Goal: Task Accomplishment & Management: Use online tool/utility

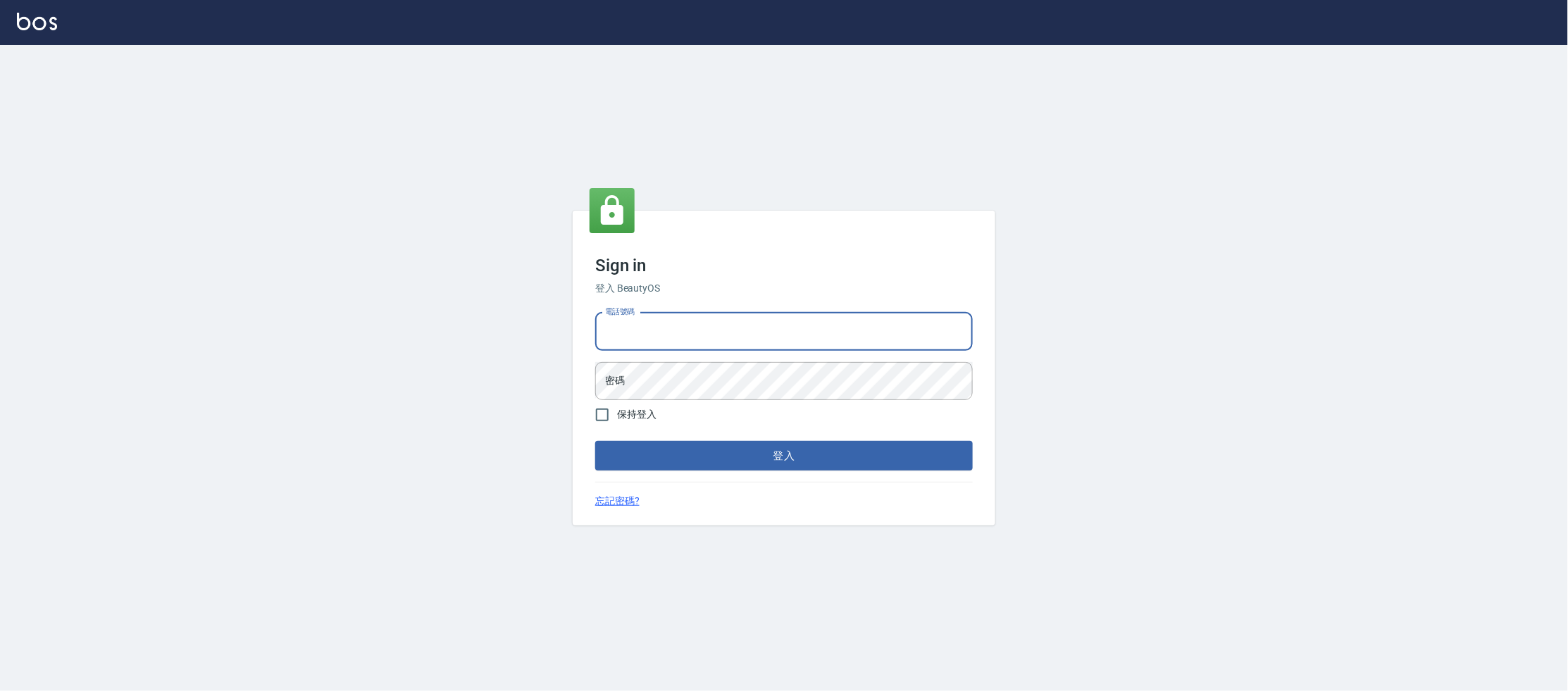
click at [696, 327] on input "電話號碼" at bounding box center [784, 331] width 378 height 38
type input "0223682278"
click at [595, 441] on button "登入" at bounding box center [784, 456] width 378 height 29
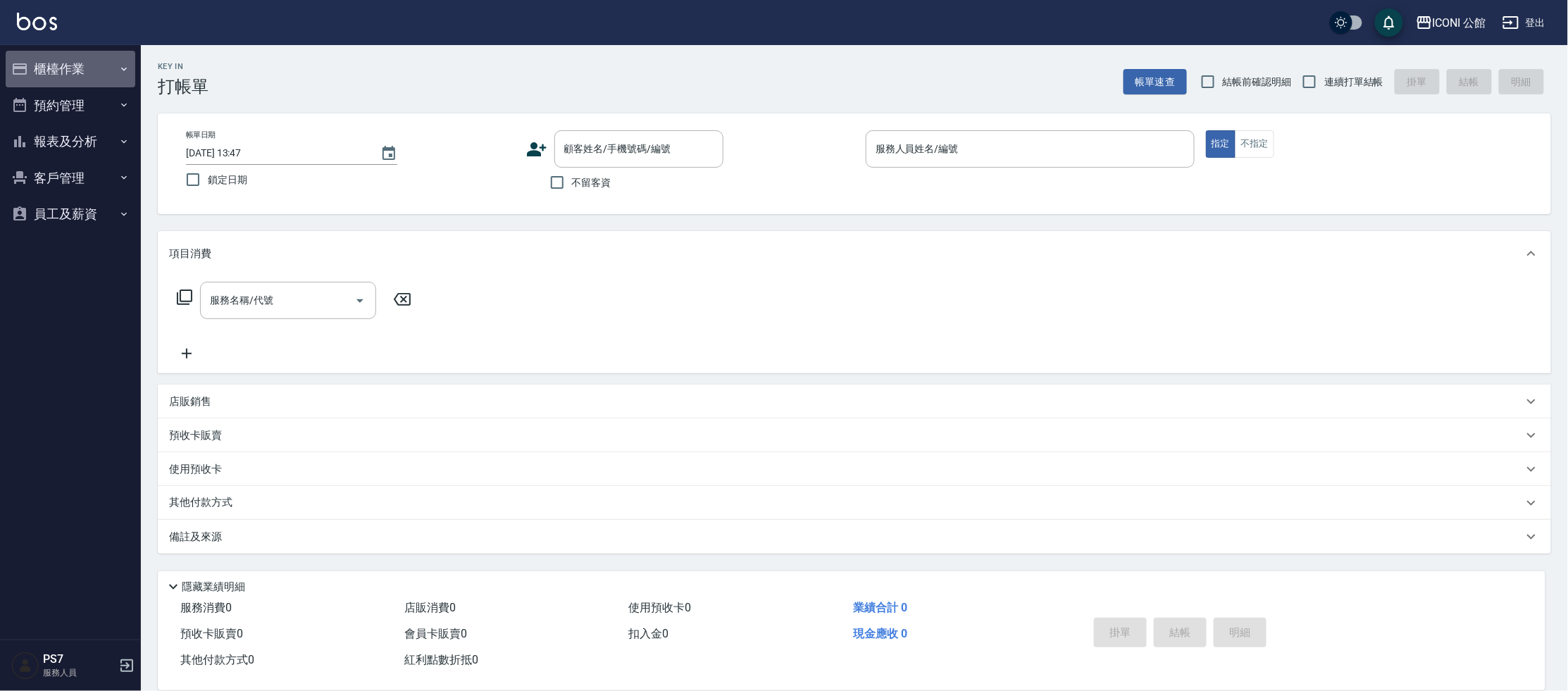
click at [80, 70] on button "櫃檯作業" at bounding box center [70, 69] width 130 height 37
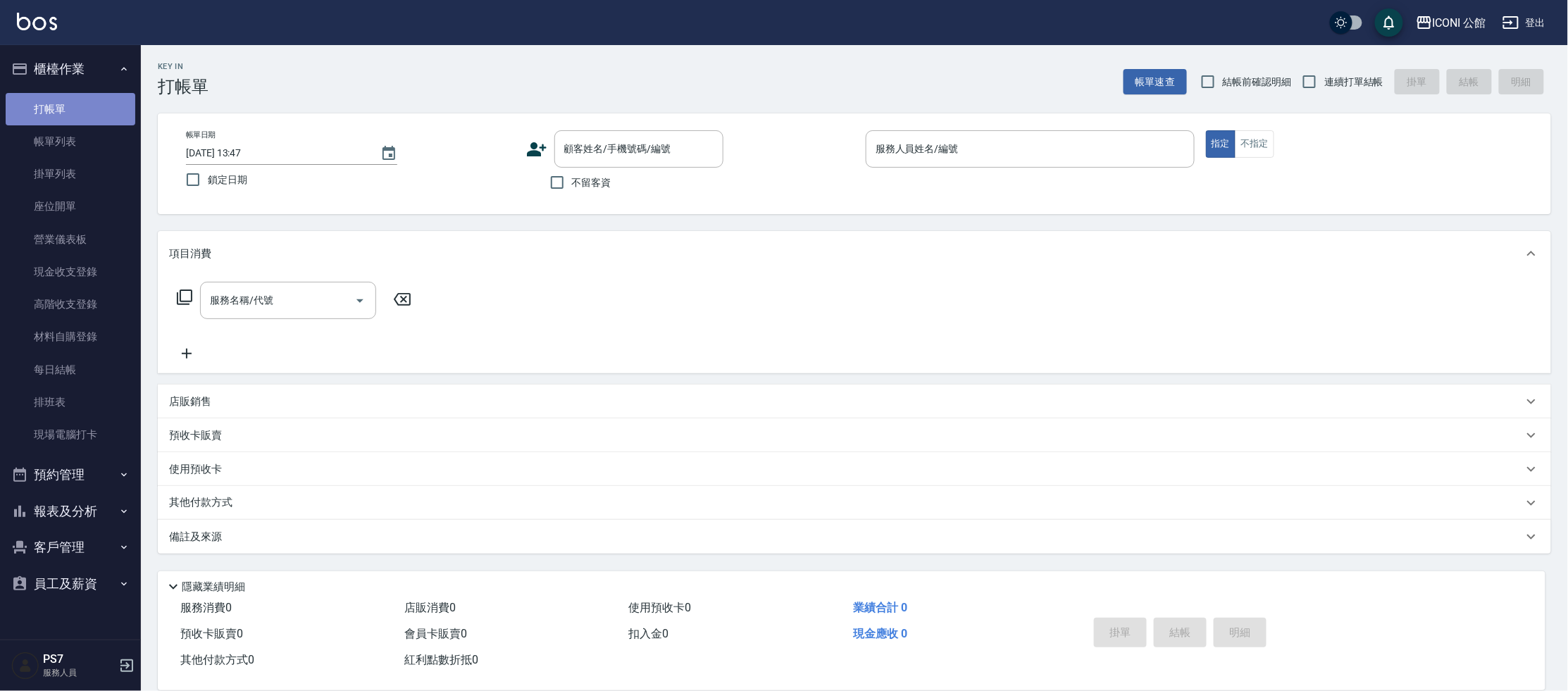
click at [89, 118] on link "打帳單" at bounding box center [70, 109] width 130 height 33
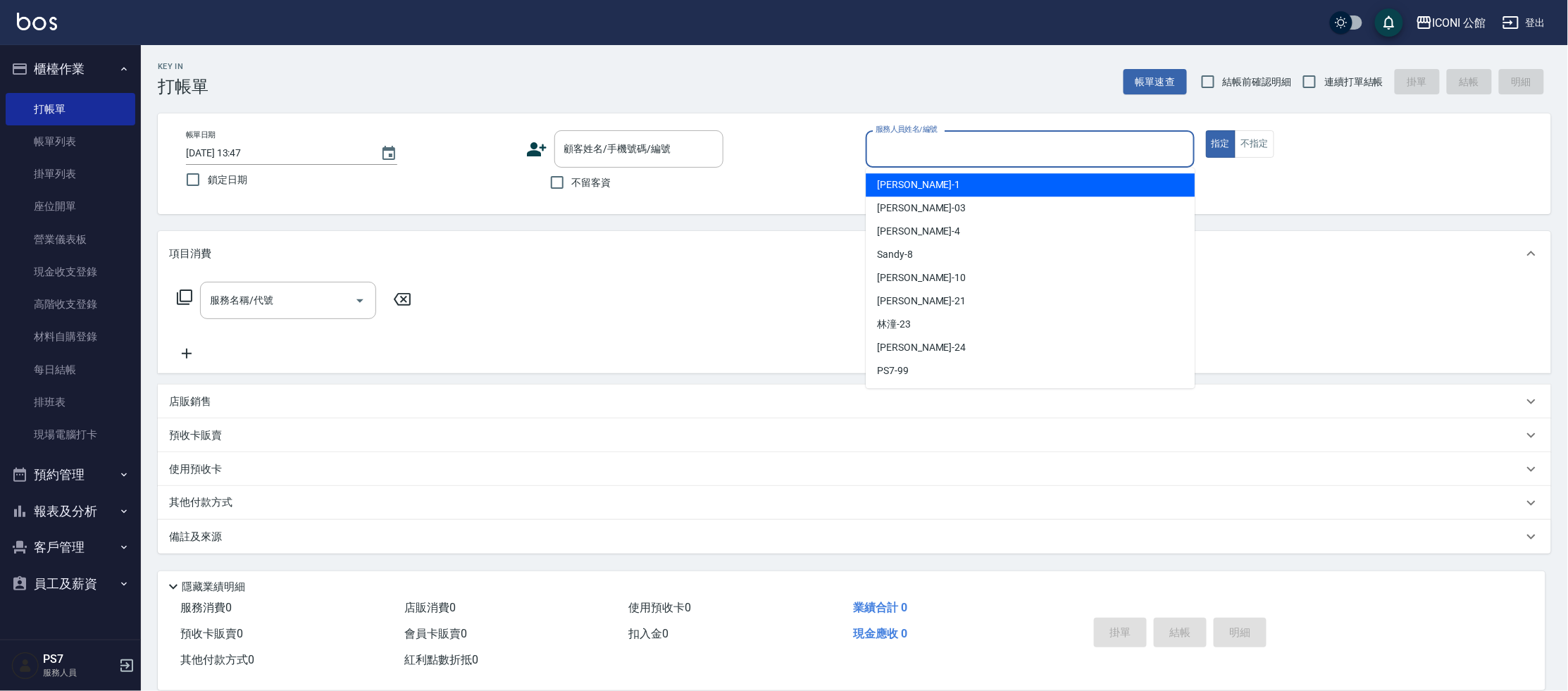
click at [900, 139] on input "服務人員姓名/編號" at bounding box center [1030, 149] width 316 height 25
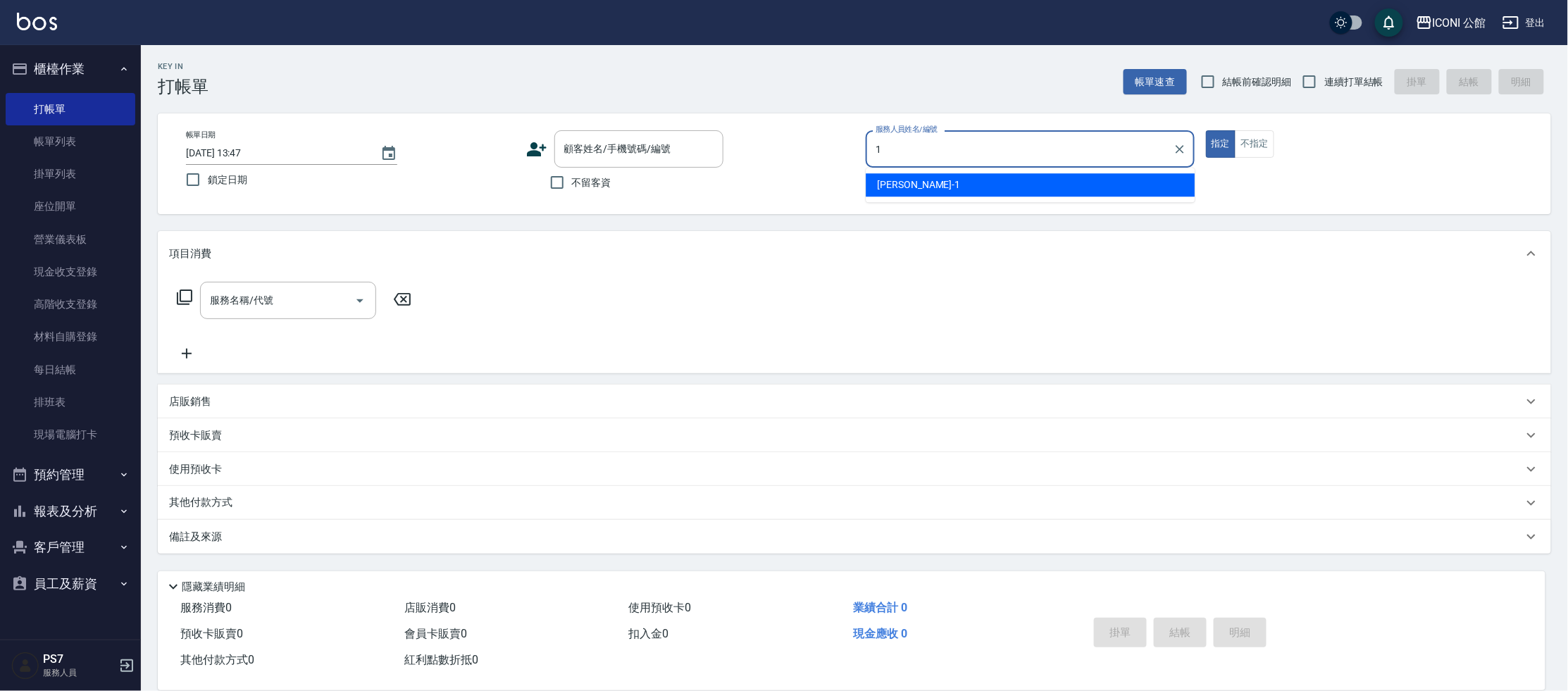
type input "[PERSON_NAME]-1"
type button "true"
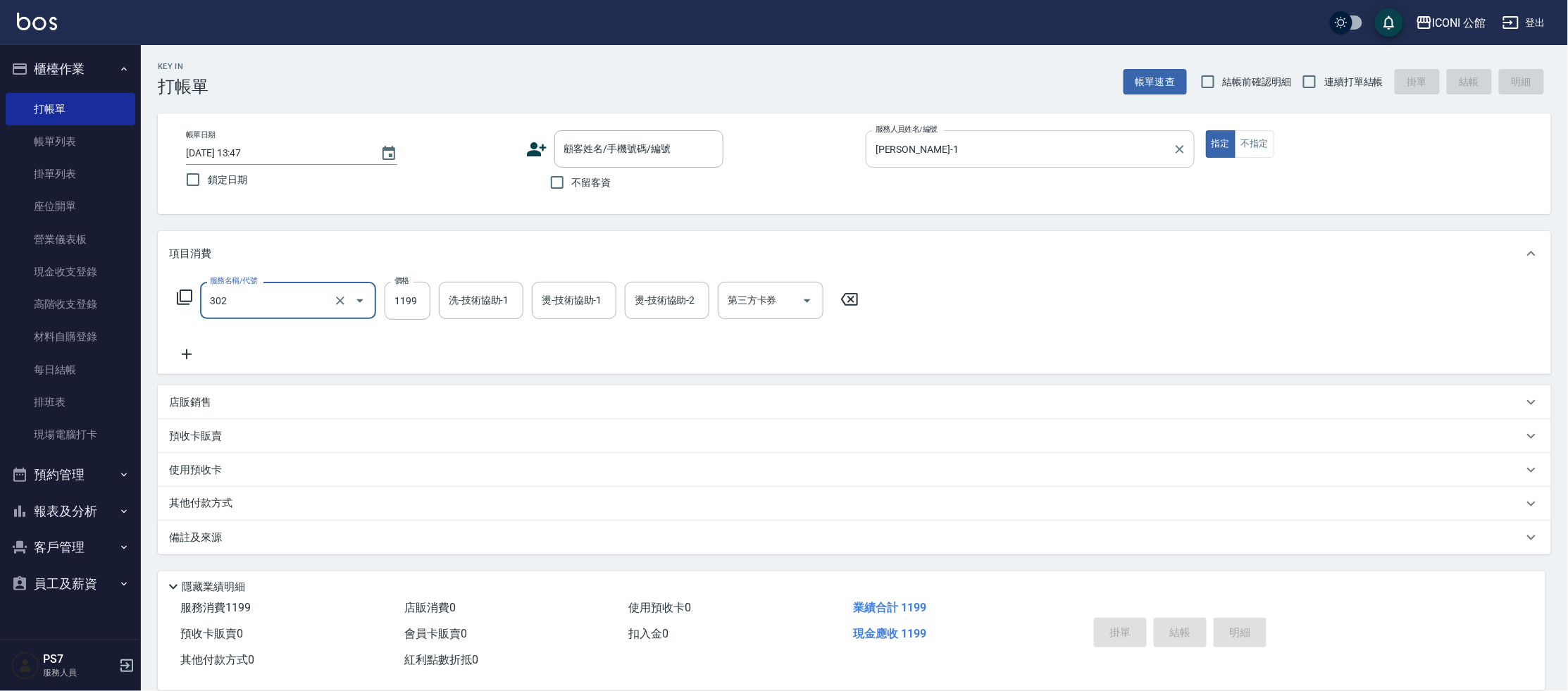
type input "設計燙髮(302)"
type input "1200"
type input "[PERSON_NAME]-1"
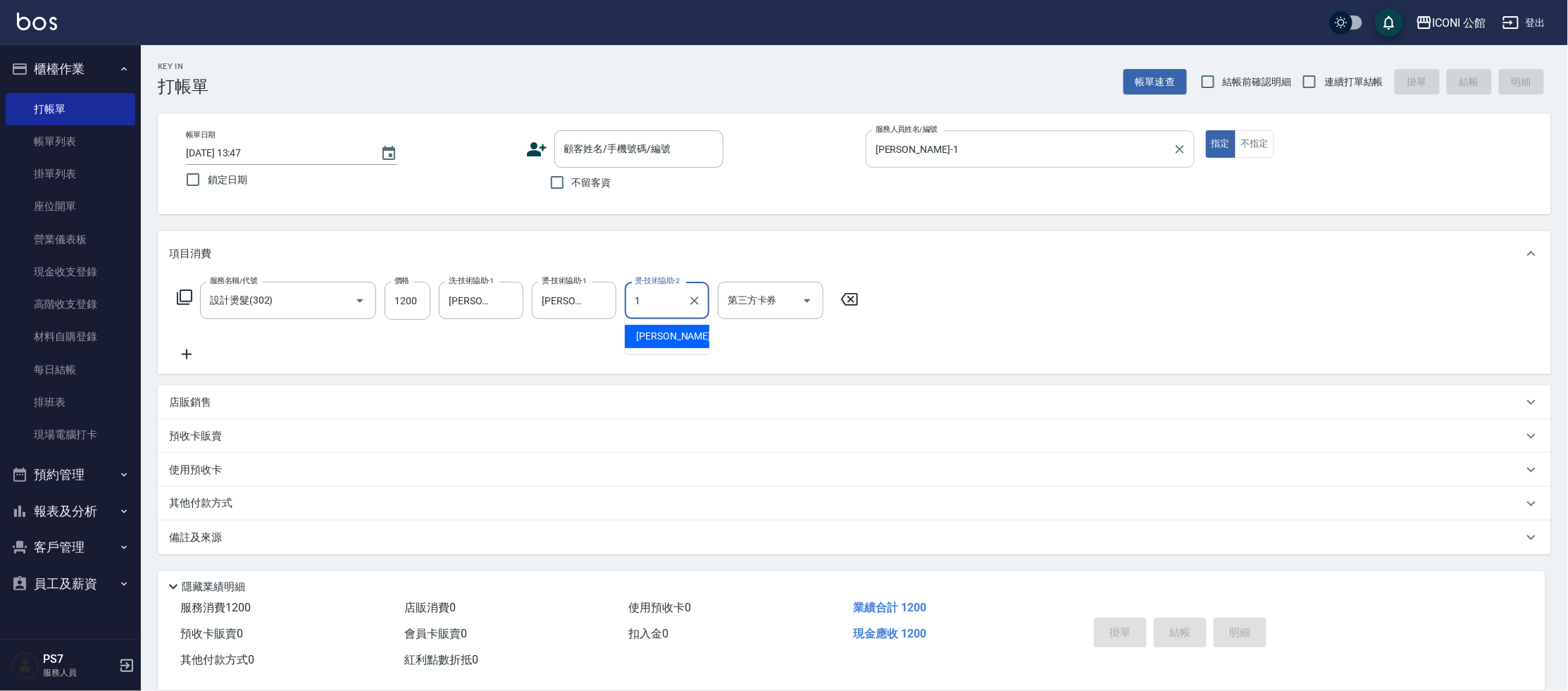
type input "[PERSON_NAME]-1"
click at [198, 504] on p "其他付款方式" at bounding box center [204, 504] width 70 height 15
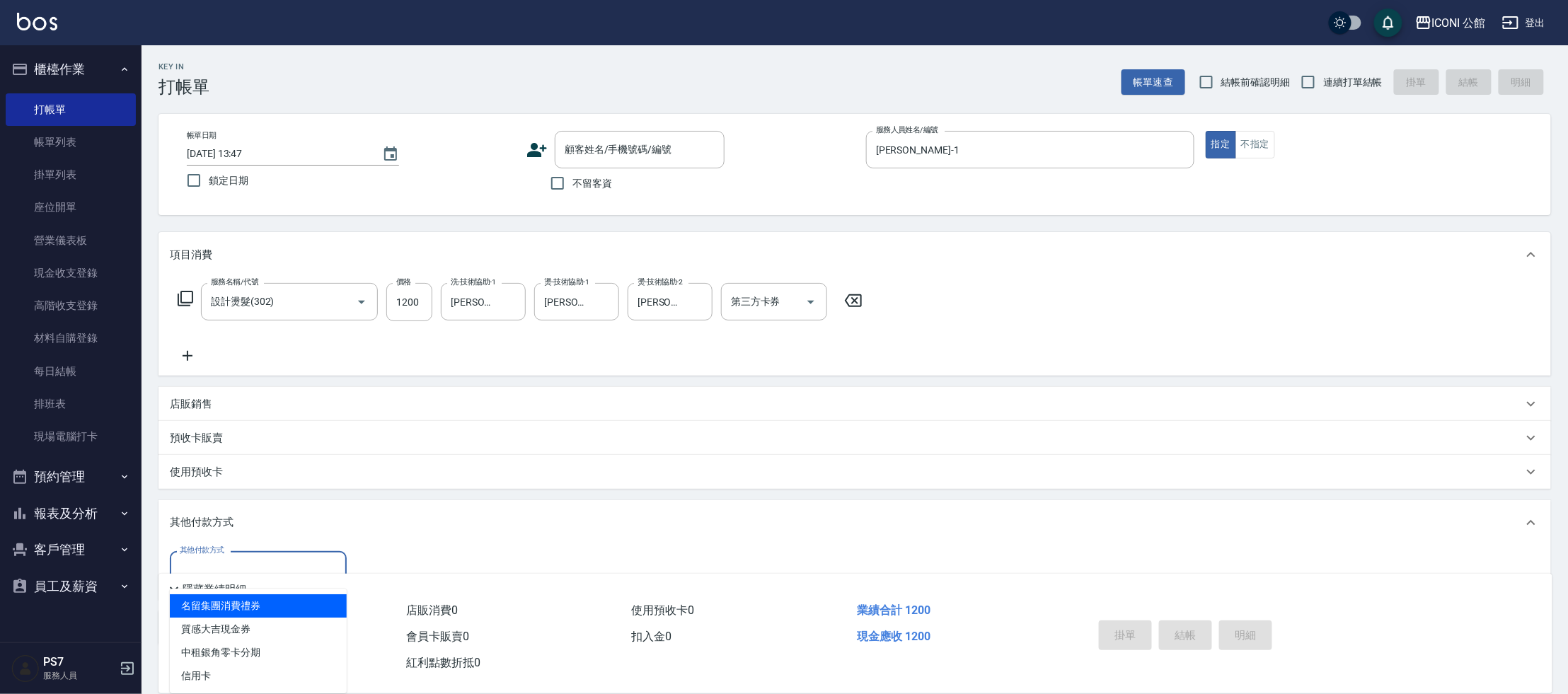
click at [260, 568] on input "其他付款方式" at bounding box center [258, 570] width 164 height 25
click at [554, 184] on input "不留客資" at bounding box center [557, 183] width 29 height 29
checkbox input "true"
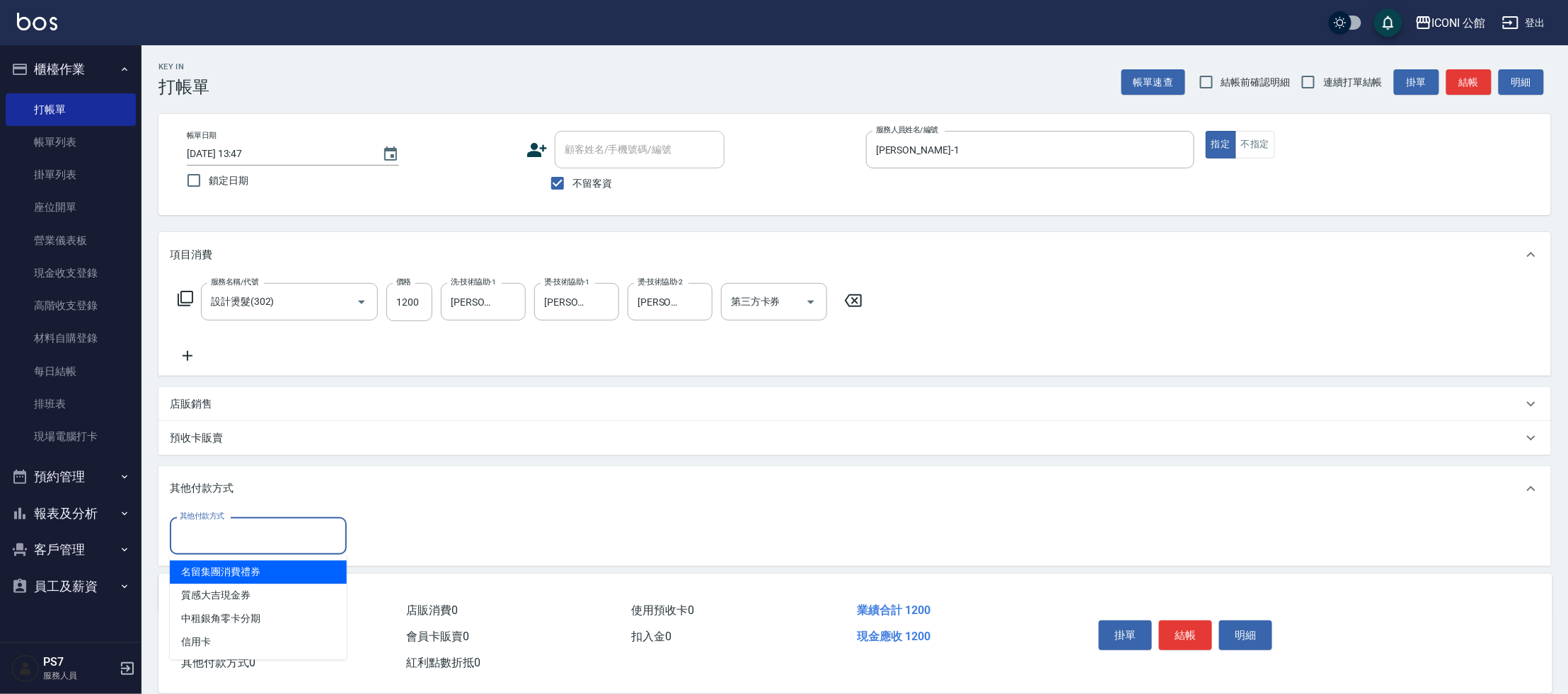
click at [271, 534] on input "其他付款方式" at bounding box center [258, 535] width 164 height 25
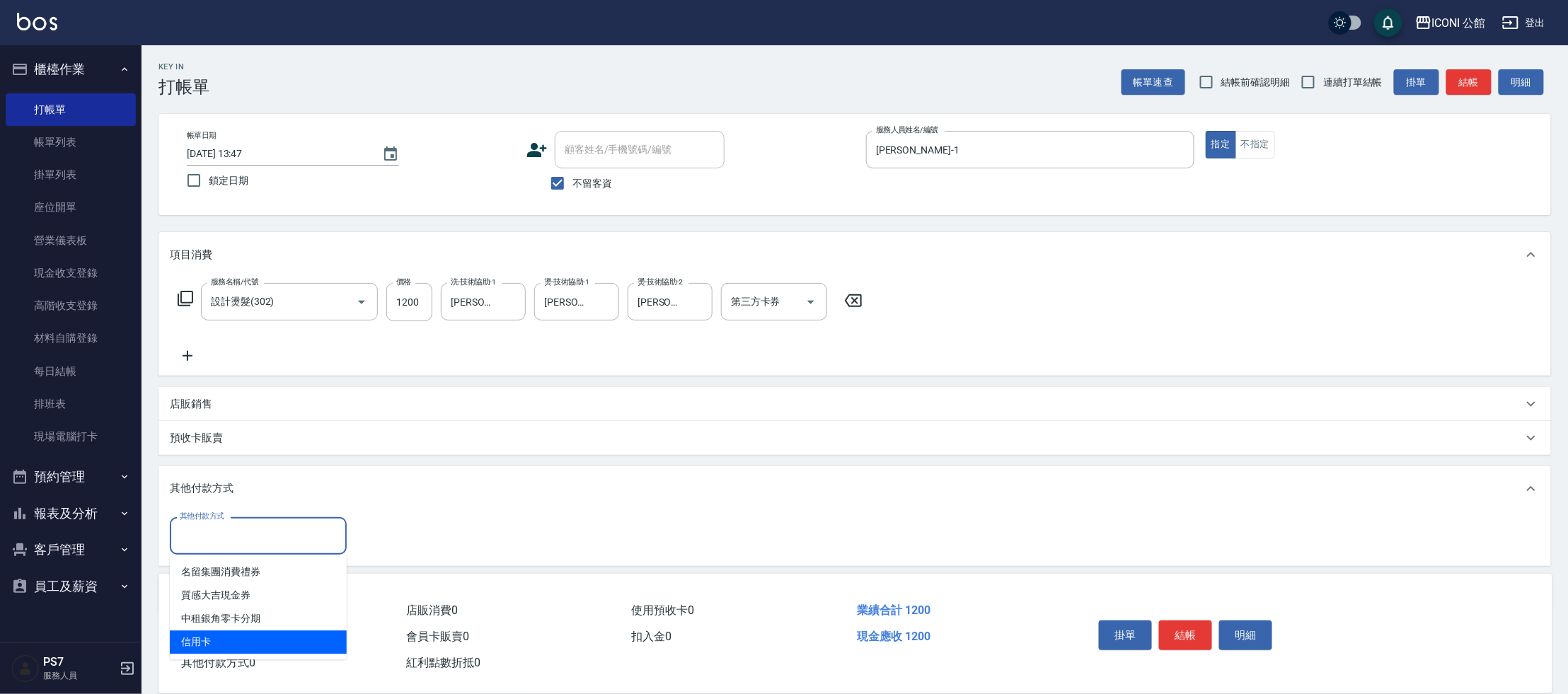
click at [286, 636] on span "信用卡" at bounding box center [258, 641] width 177 height 23
type input "信用卡"
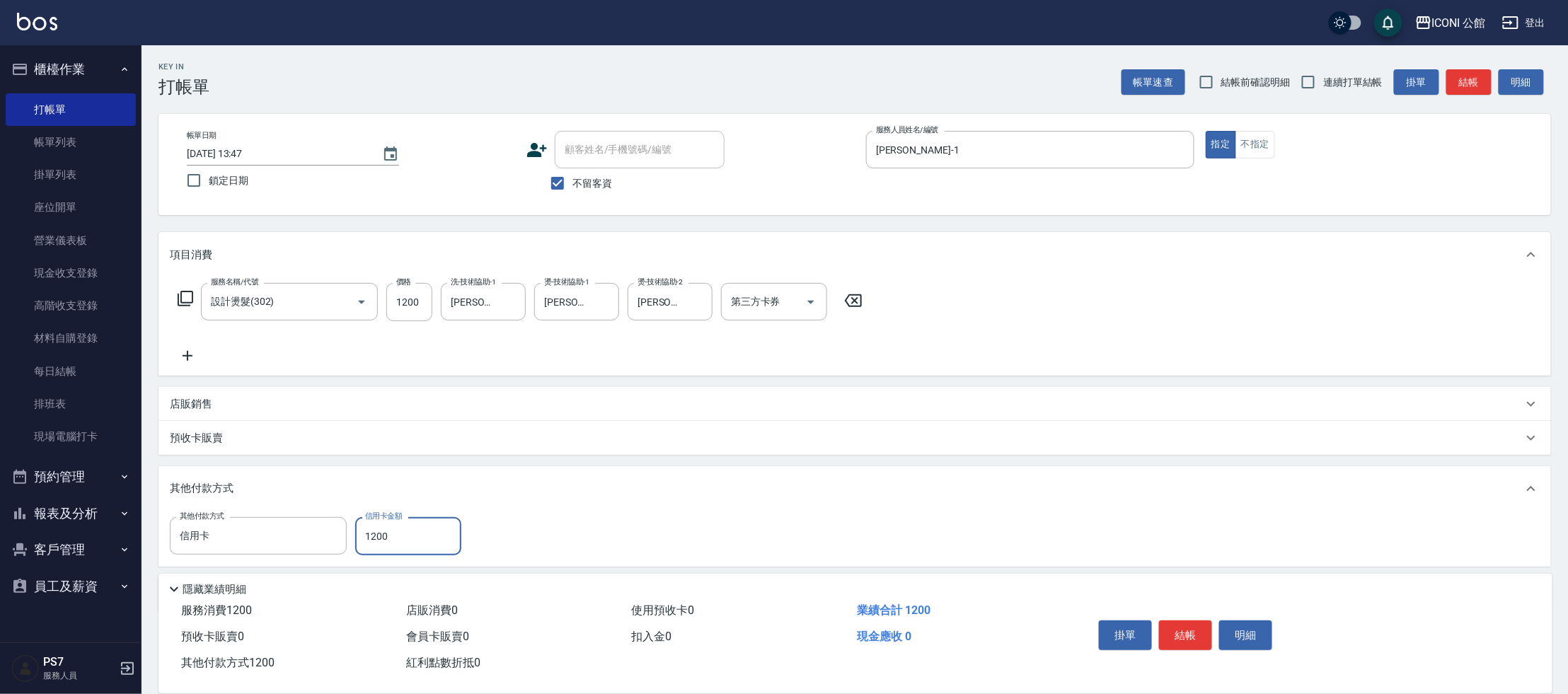
type input "1200"
click at [1187, 629] on button "結帳" at bounding box center [1186, 635] width 53 height 29
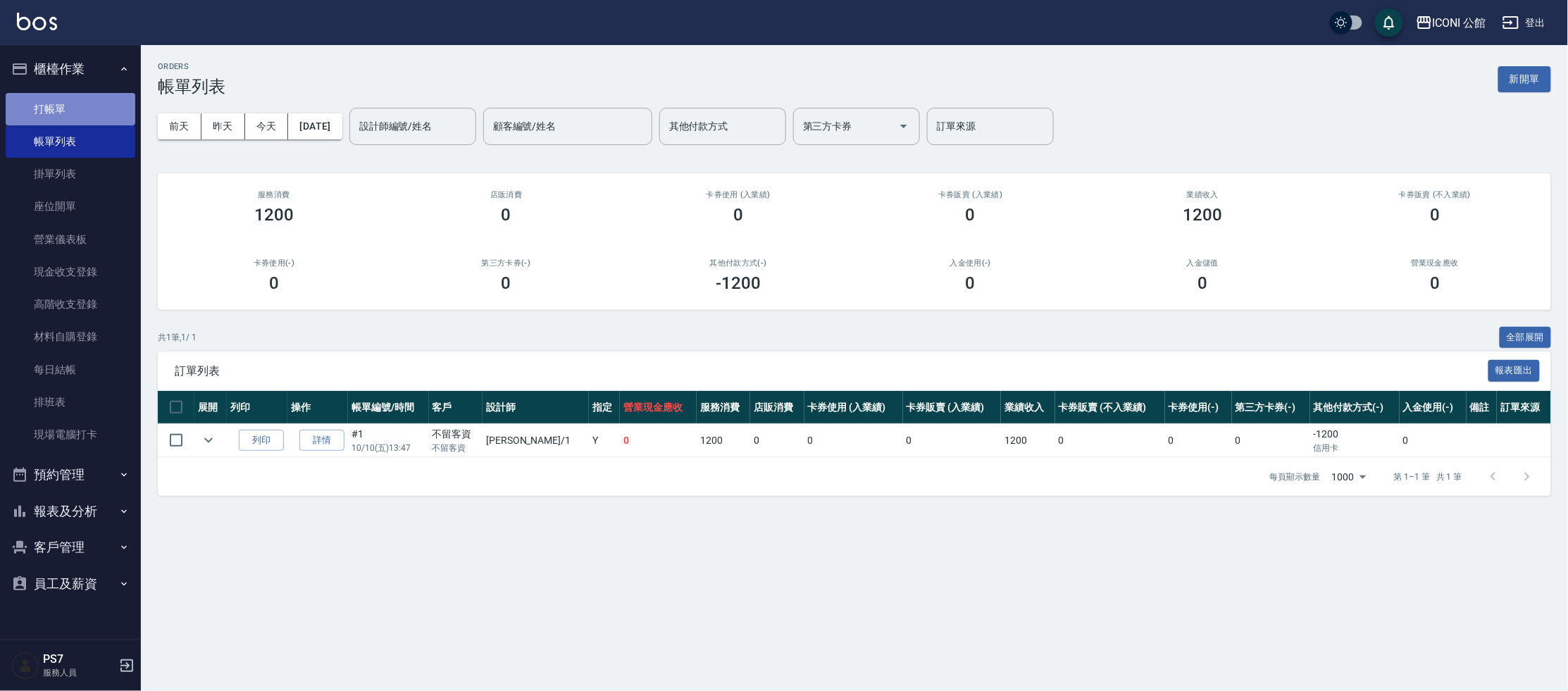
click at [64, 109] on link "打帳單" at bounding box center [70, 109] width 130 height 33
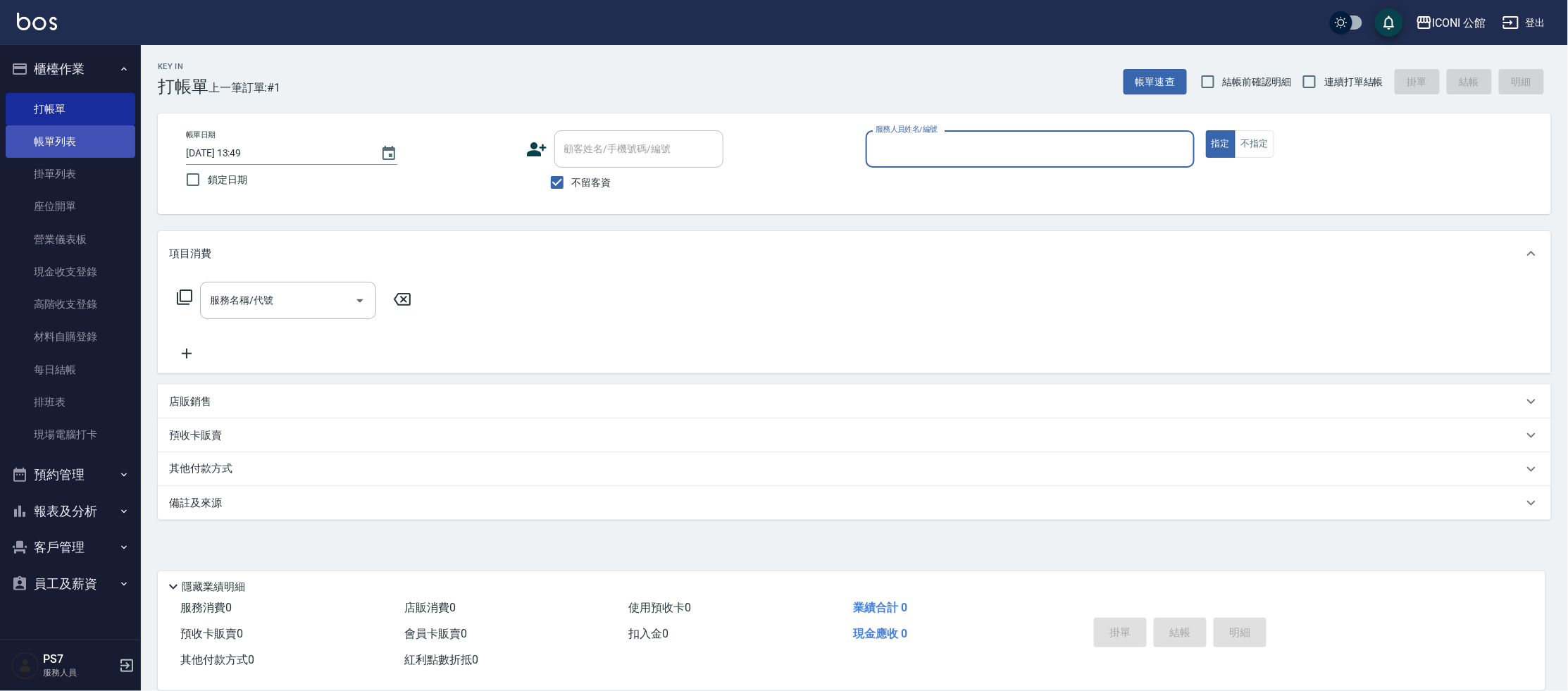
click at [77, 146] on link "帳單列表" at bounding box center [70, 142] width 130 height 33
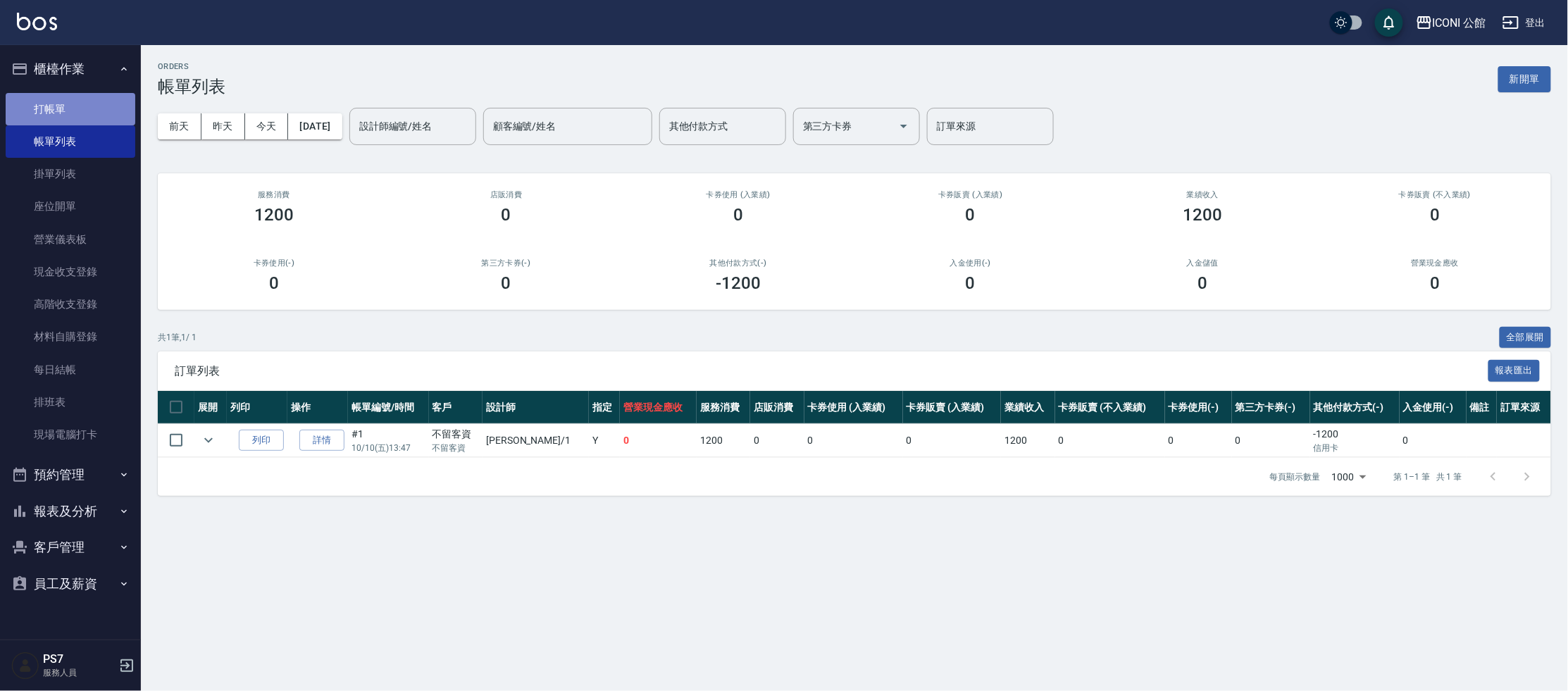
click at [53, 108] on link "打帳單" at bounding box center [70, 109] width 130 height 33
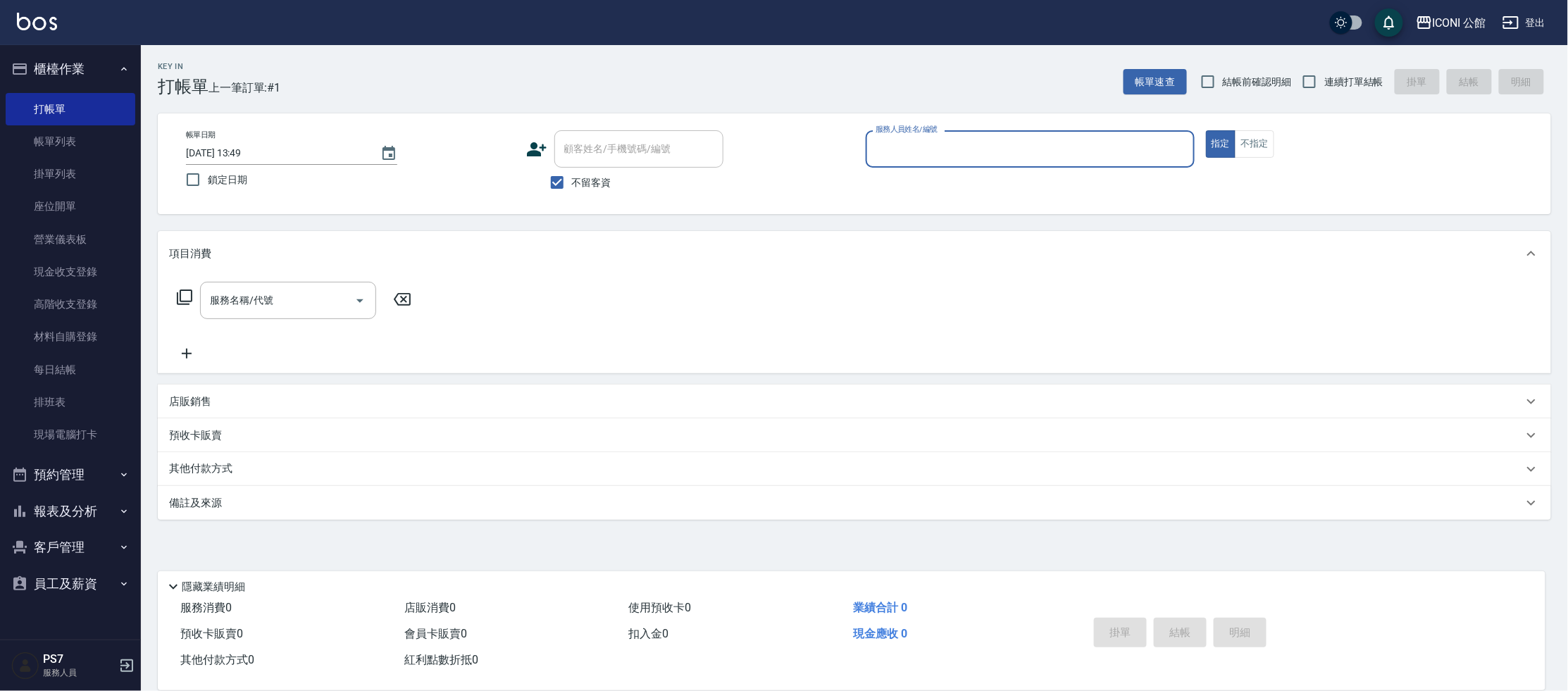
click at [903, 143] on input "服務人員姓名/編號" at bounding box center [1030, 149] width 316 height 25
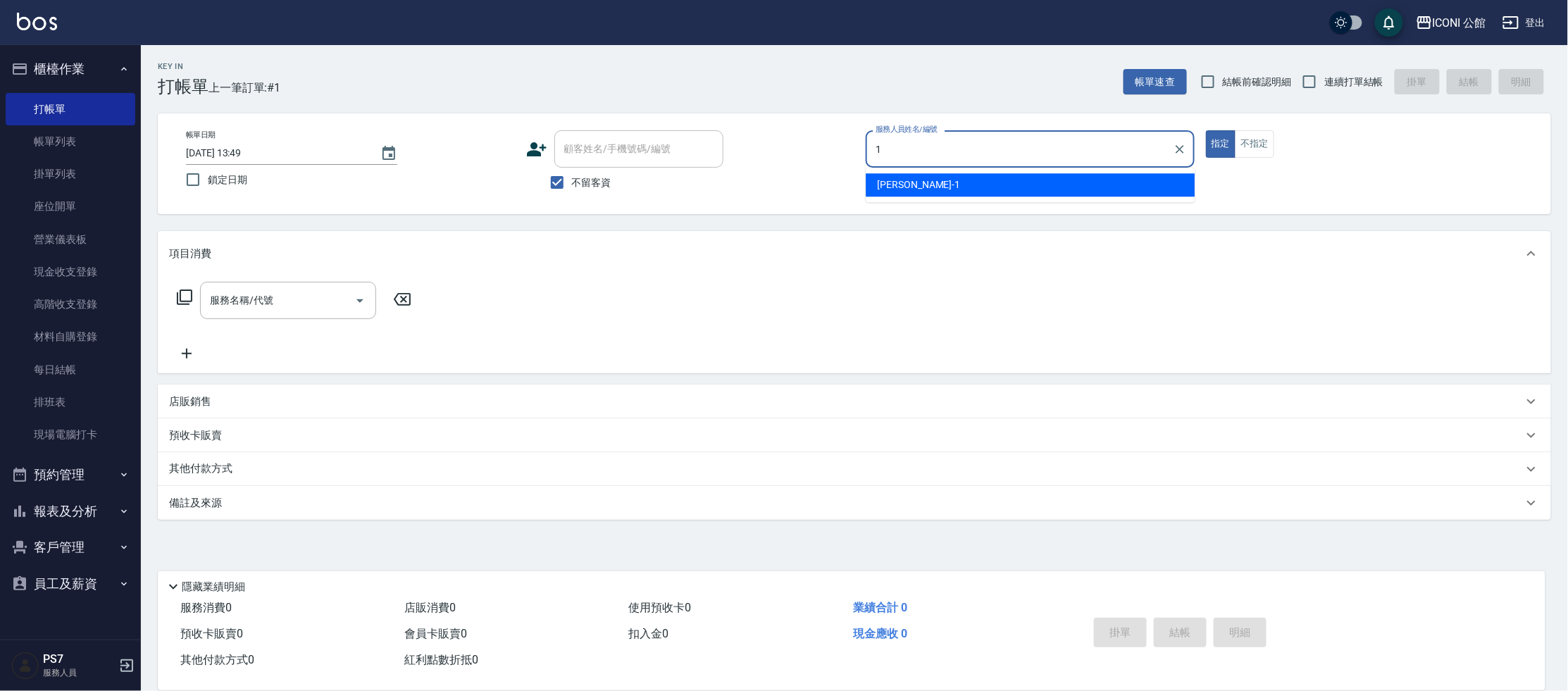
type input "[PERSON_NAME]-1"
type button "true"
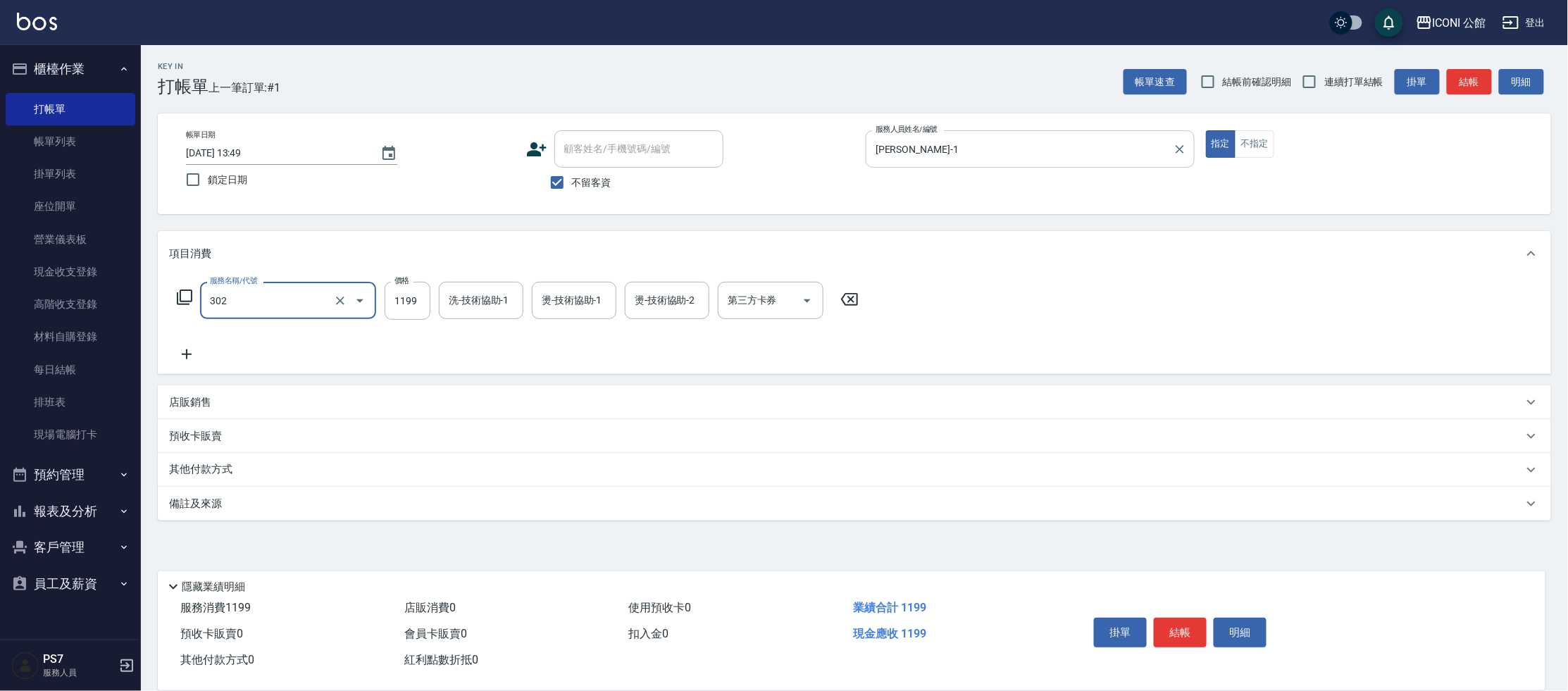
type input "設計燙髮(302)"
type input "1599"
type input "[PERSON_NAME]-1"
type input "[PERSON_NAME]-03"
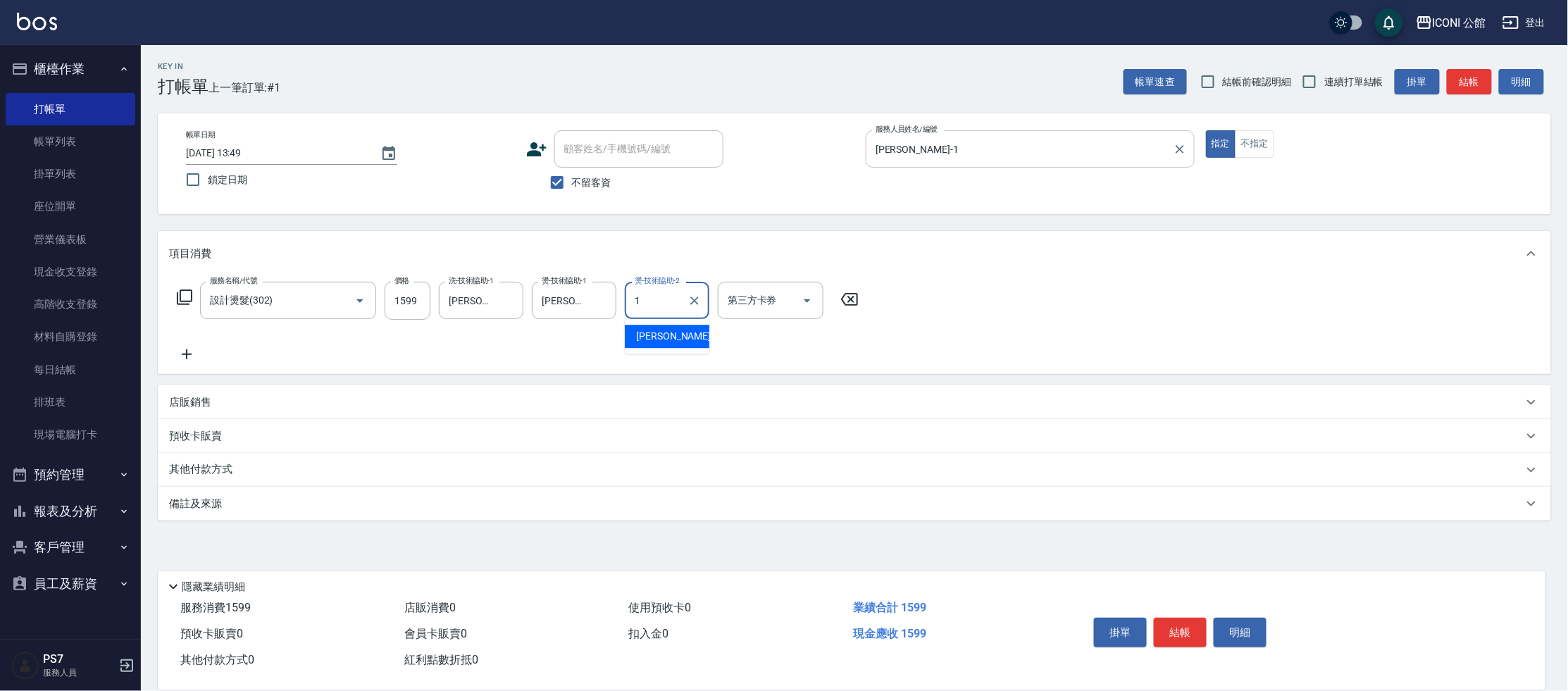
type input "[PERSON_NAME]-1"
click at [231, 471] on p "其他付款方式" at bounding box center [204, 470] width 70 height 15
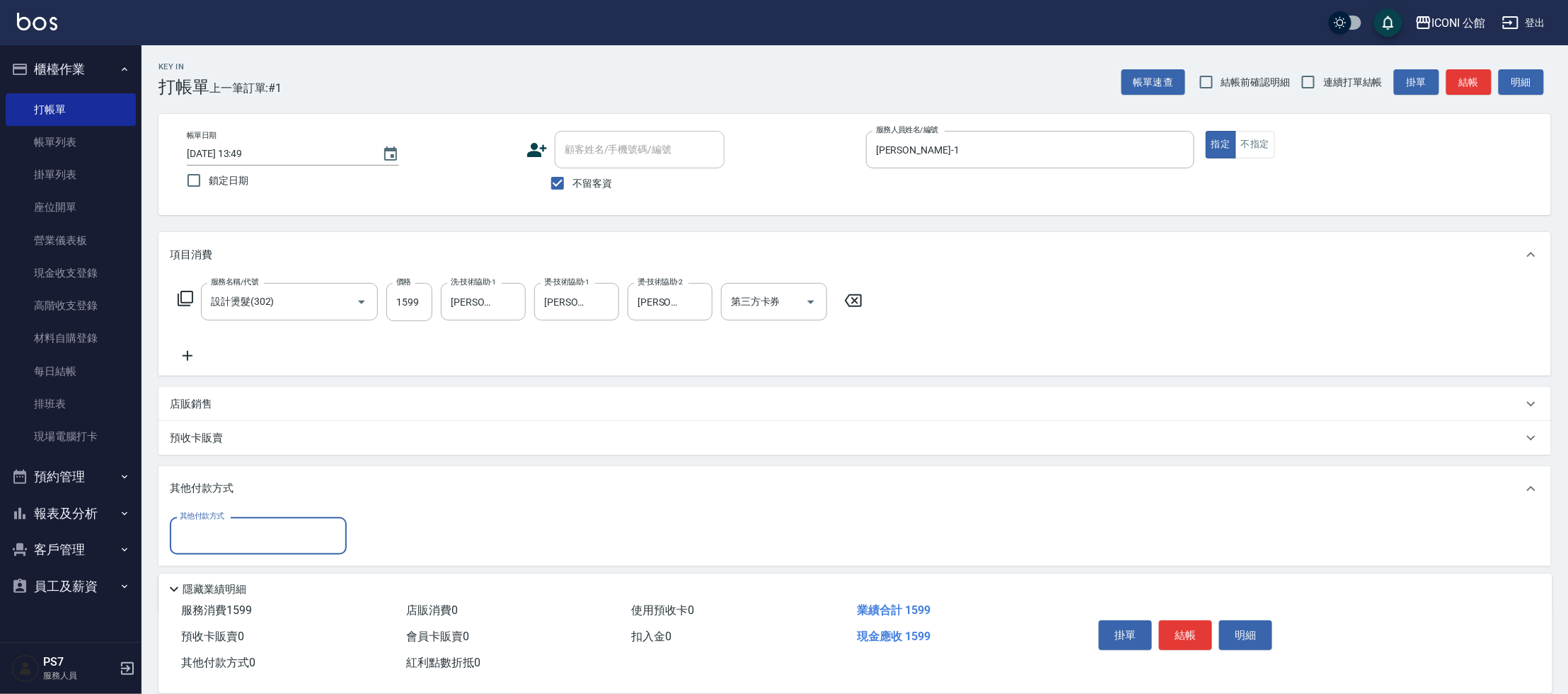
click at [245, 538] on input "其他付款方式" at bounding box center [258, 535] width 164 height 25
click at [248, 641] on span "信用卡" at bounding box center [258, 641] width 177 height 23
type input "信用卡"
type input "1599"
click at [1191, 636] on button "結帳" at bounding box center [1186, 635] width 53 height 29
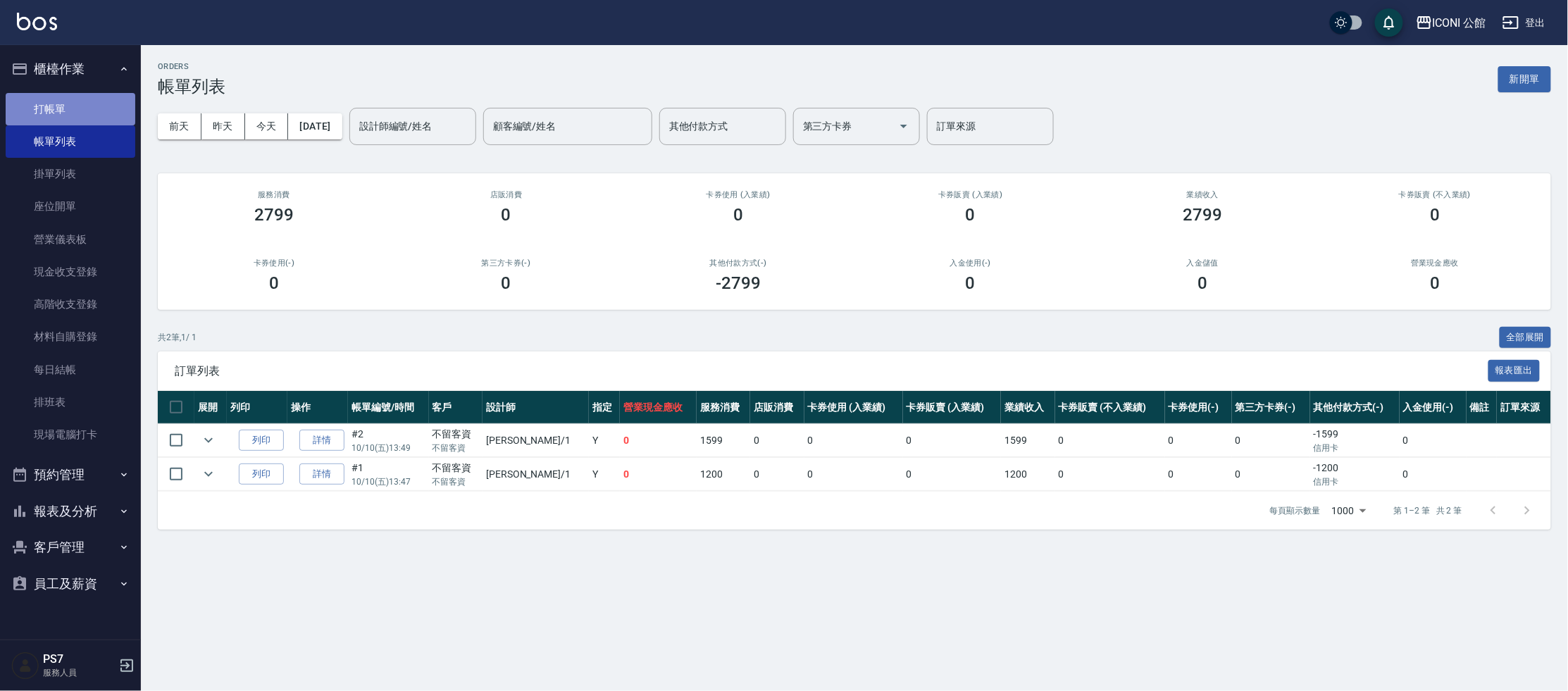
click at [85, 116] on link "打帳單" at bounding box center [70, 109] width 130 height 33
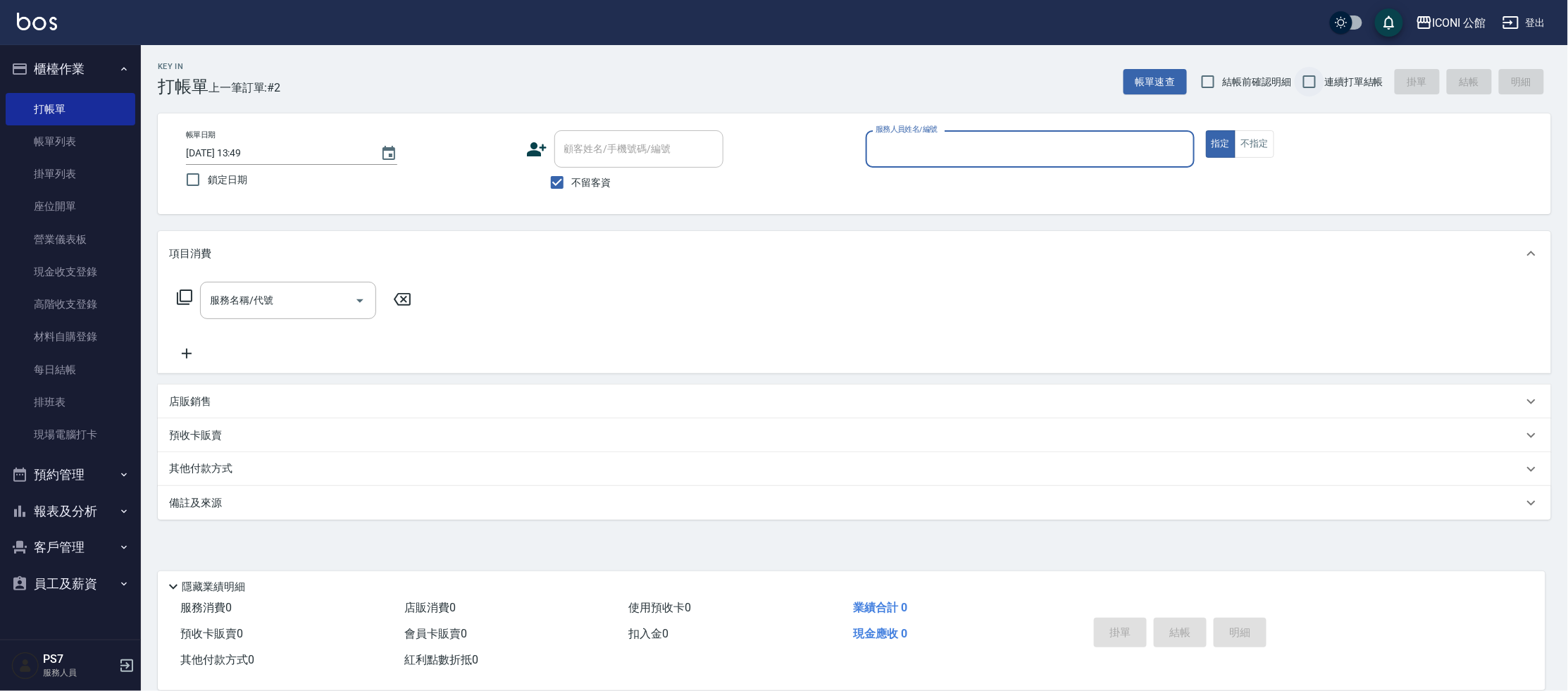
click at [1316, 87] on input "連續打單結帳" at bounding box center [1310, 82] width 29 height 29
checkbox input "true"
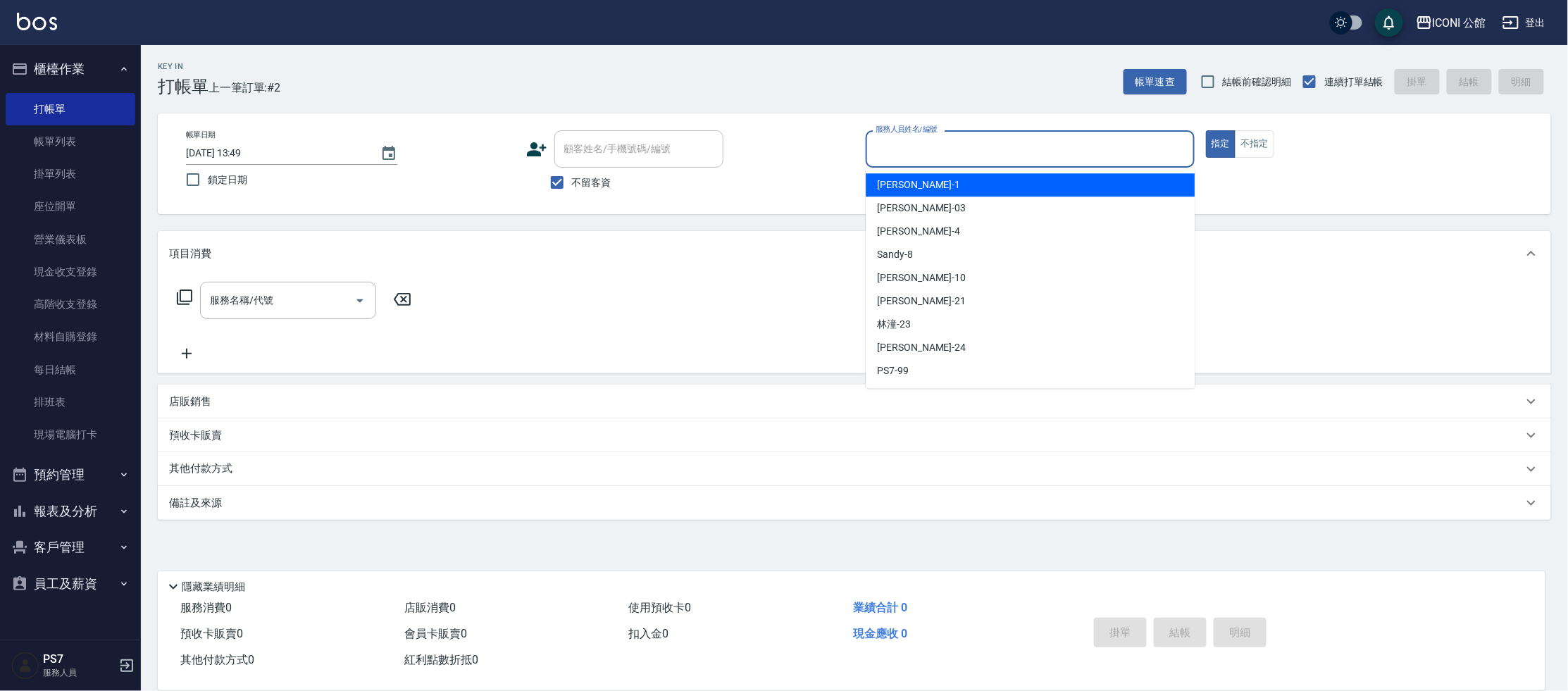
click at [951, 151] on input "服務人員姓名/編號" at bounding box center [1030, 149] width 316 height 25
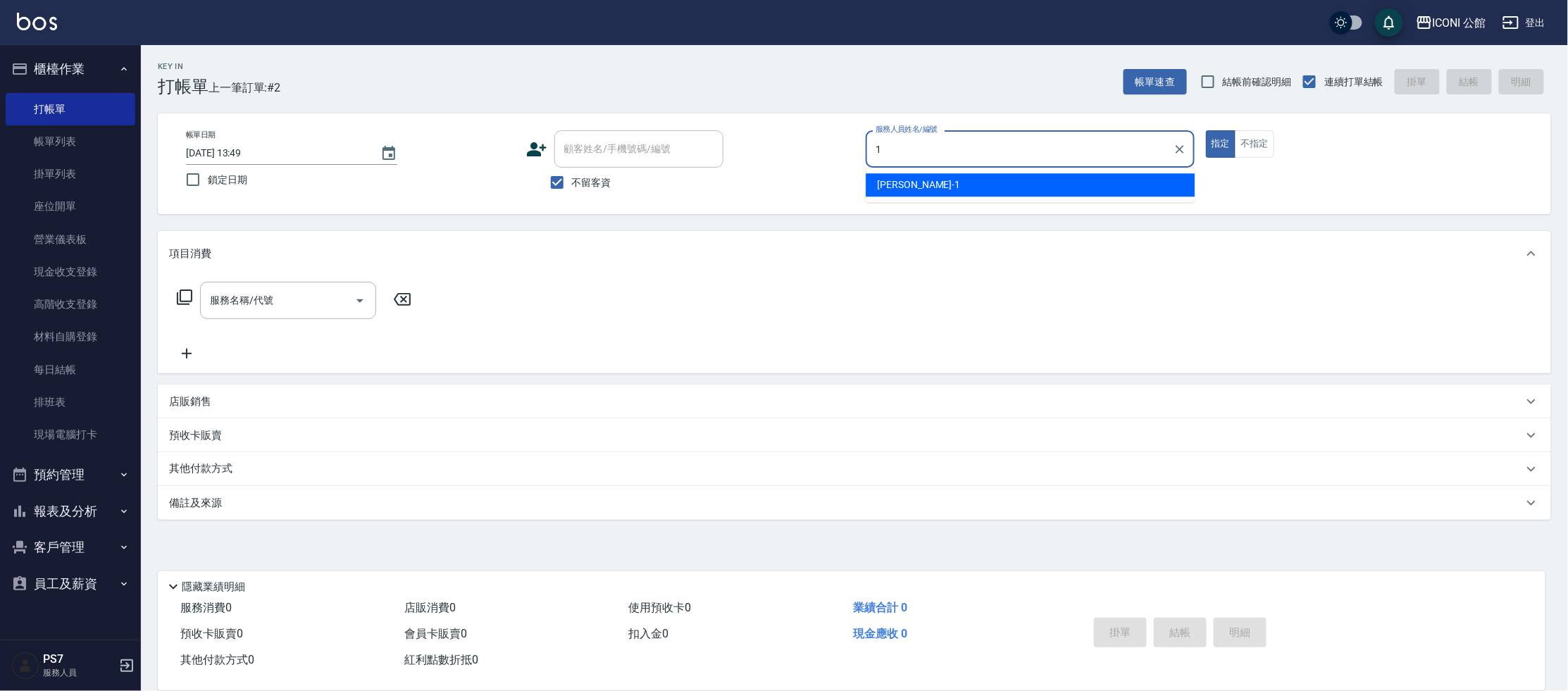
type input "[PERSON_NAME]-1"
type button "true"
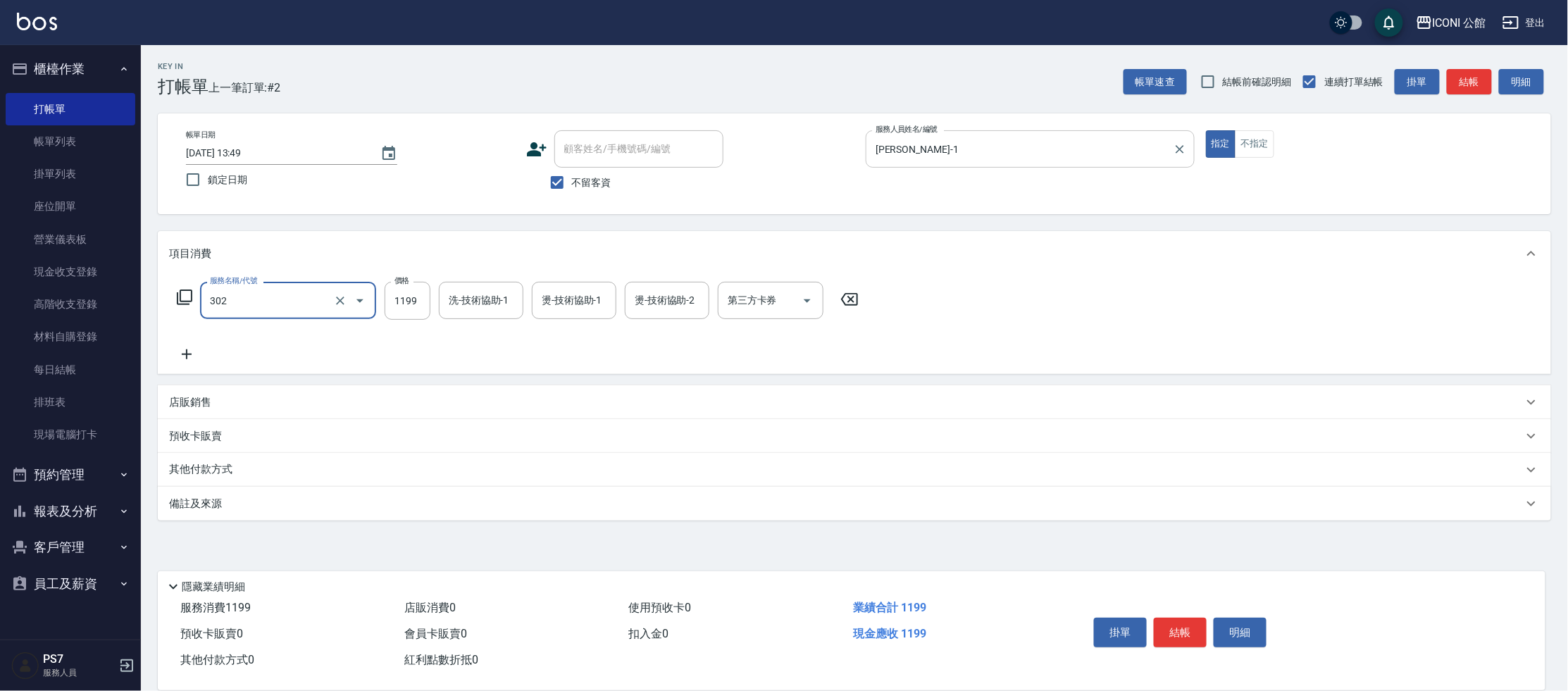
type input "設計燙髮(302)"
type input "1600"
type input "[PERSON_NAME]-1"
type input "[PERSON_NAME]-03"
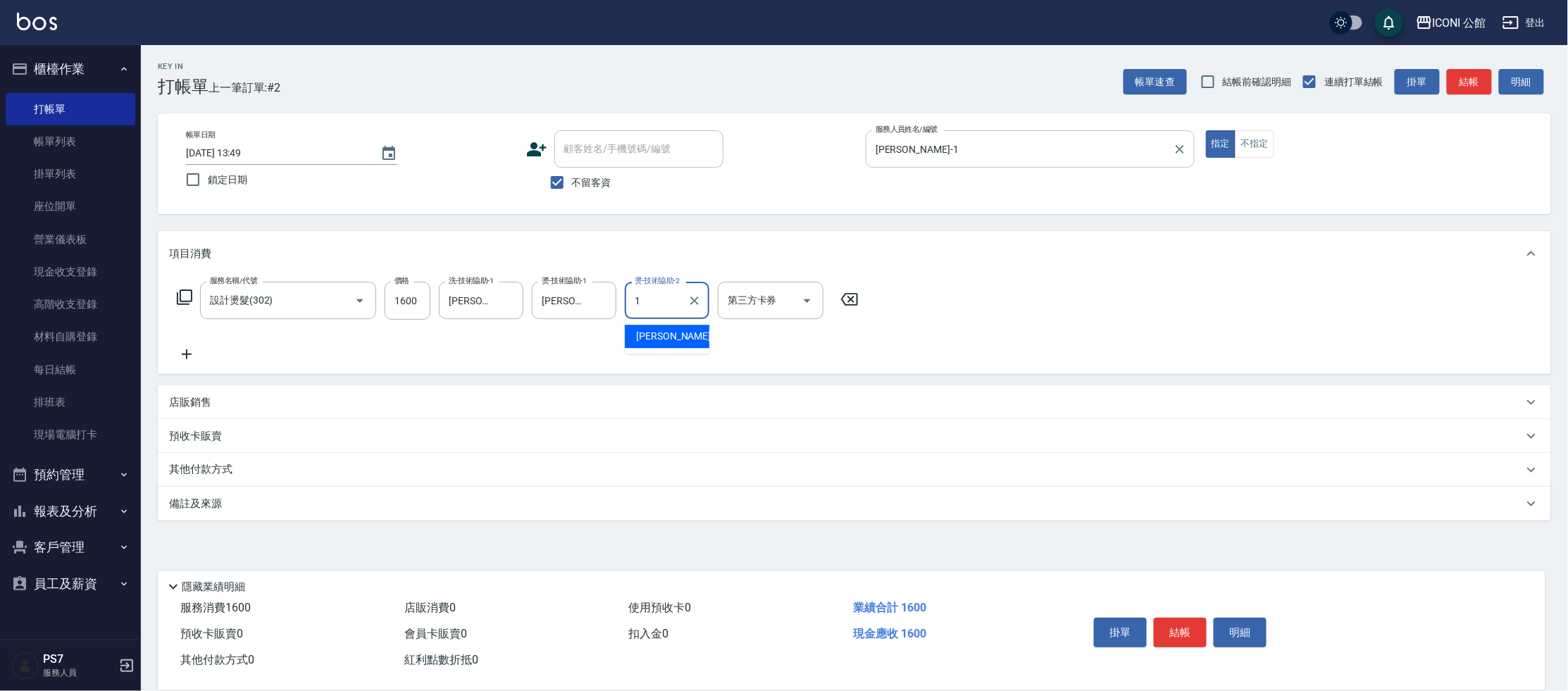
type input "[PERSON_NAME]-1"
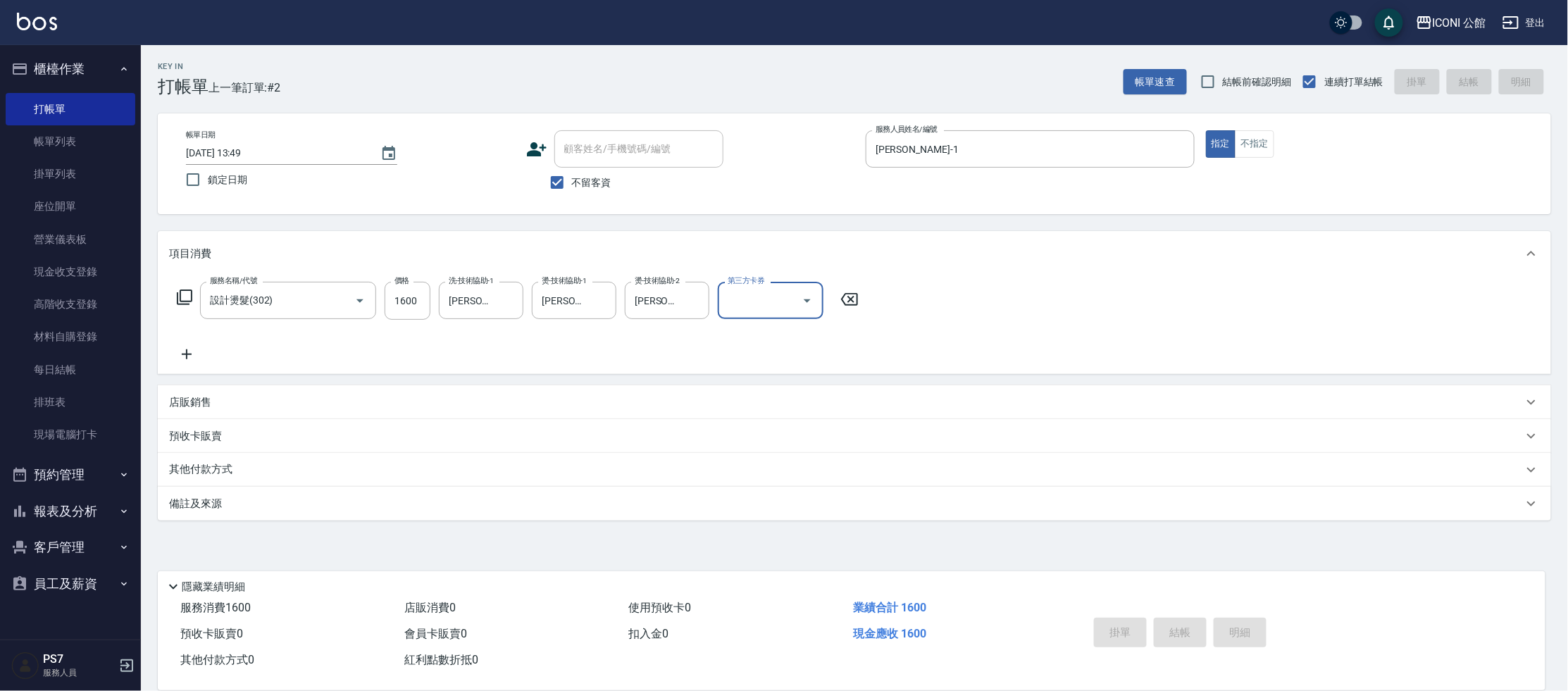
type input "[DATE] 13:50"
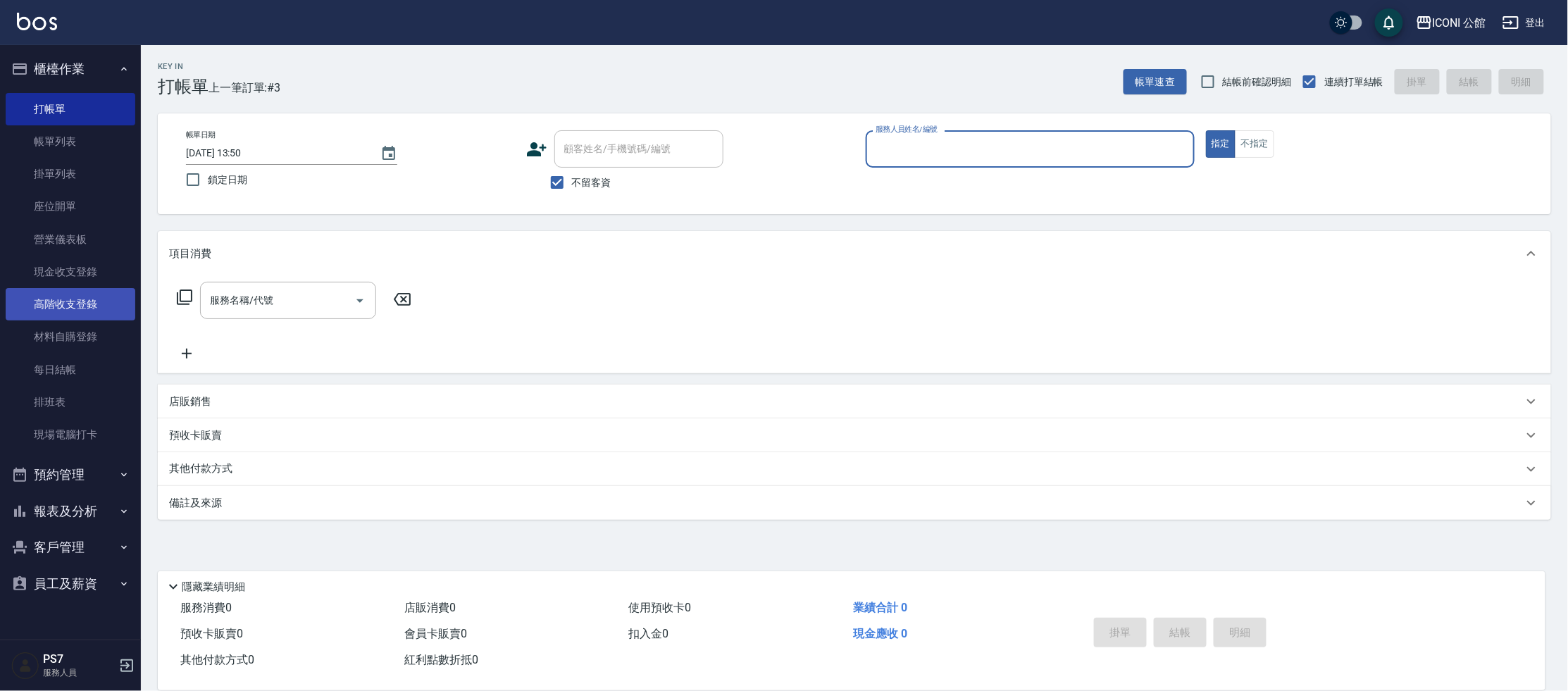
click at [92, 304] on link "高階收支登錄" at bounding box center [70, 305] width 130 height 33
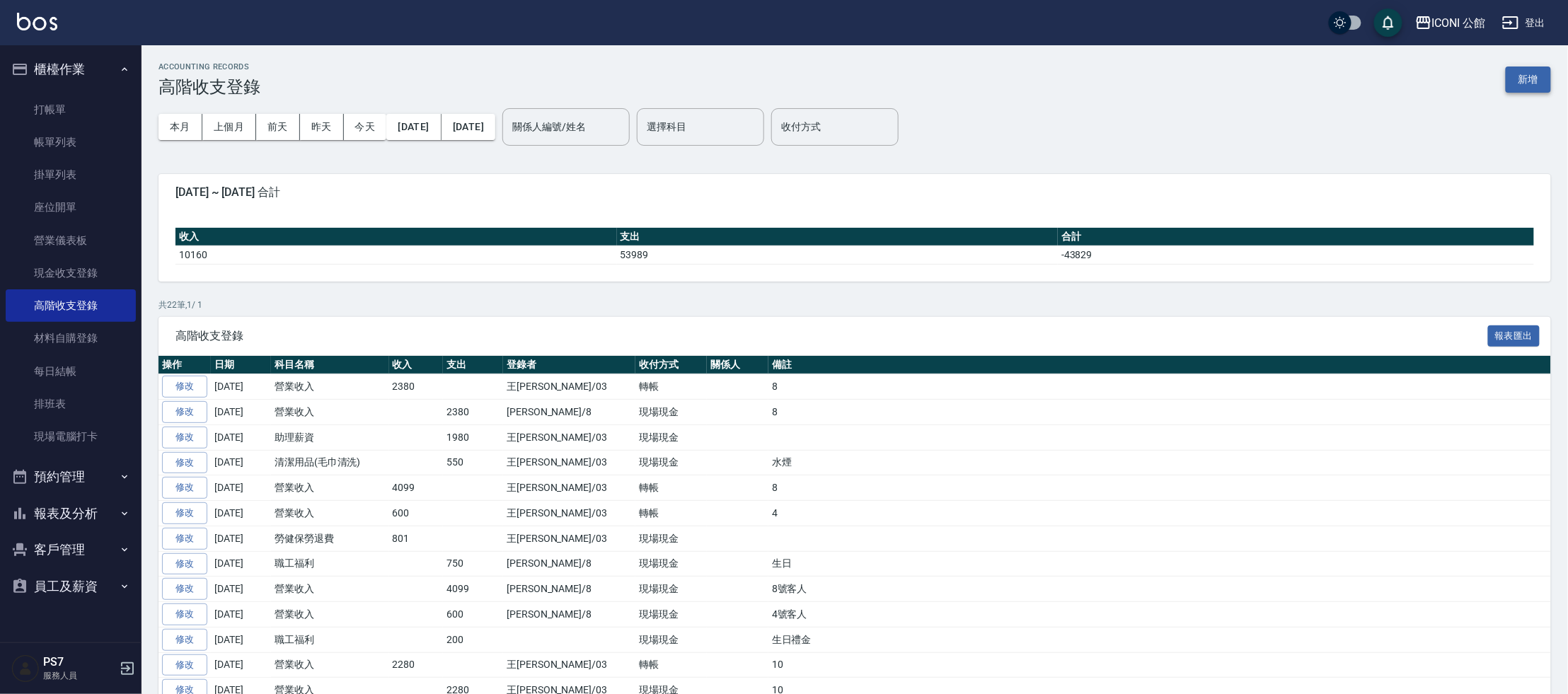
click at [1534, 81] on button "新增" at bounding box center [1528, 79] width 46 height 26
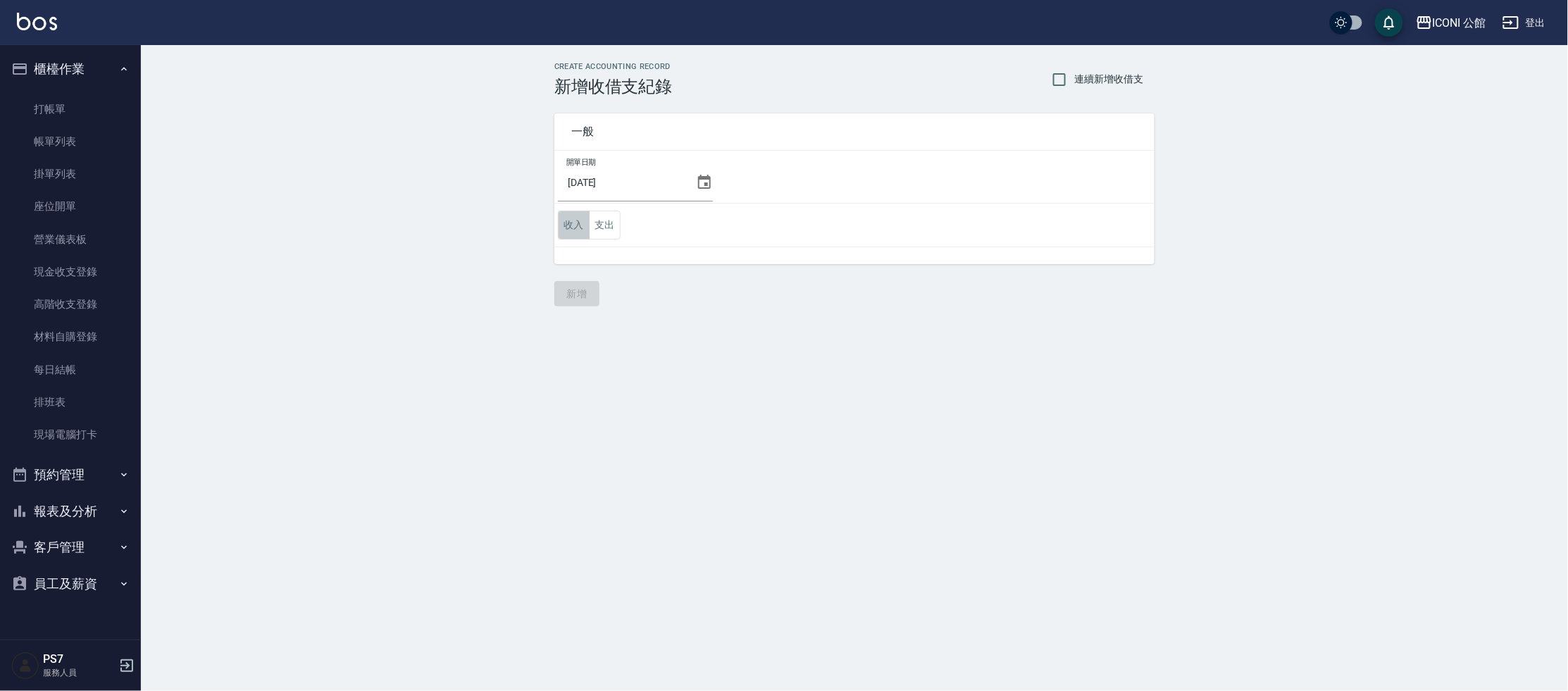
click at [568, 233] on button "收入" at bounding box center [574, 225] width 32 height 29
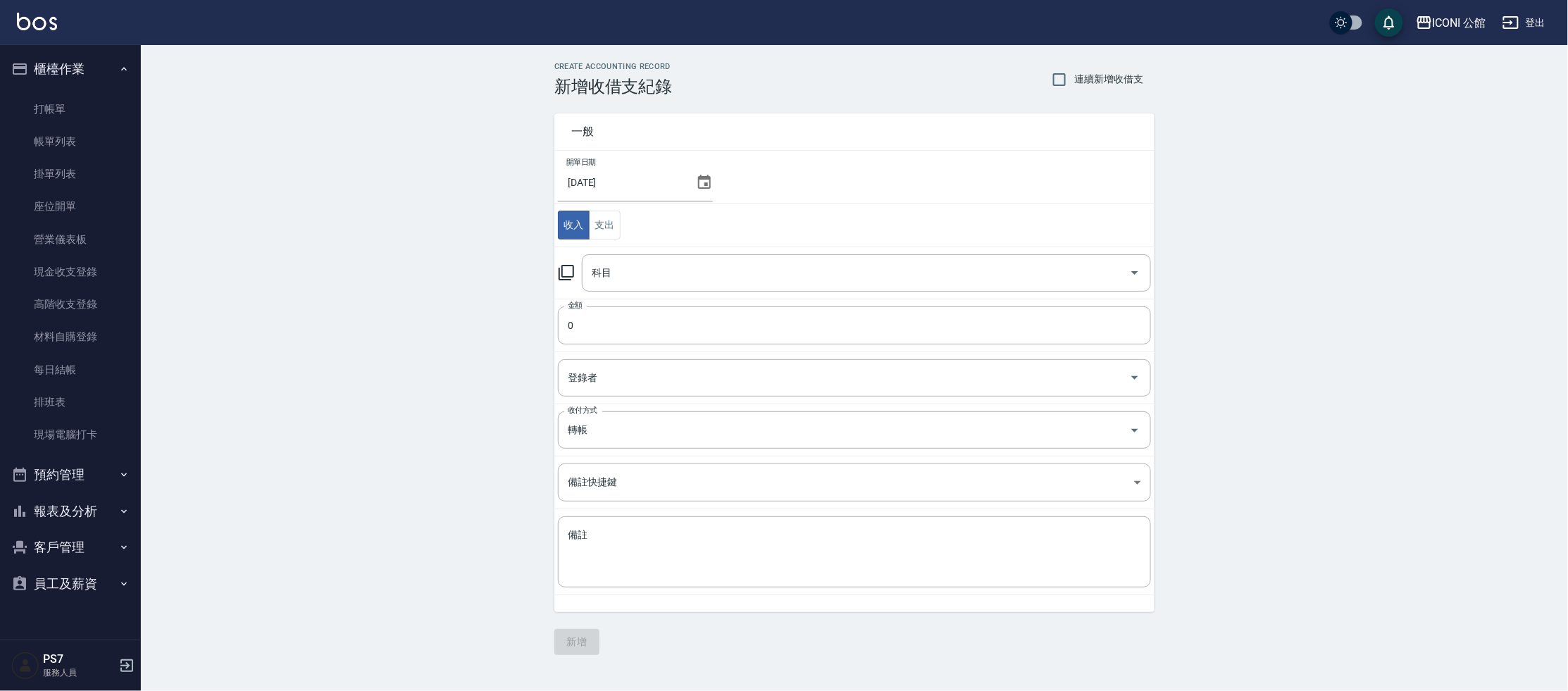
click at [567, 270] on icon at bounding box center [567, 273] width 17 height 17
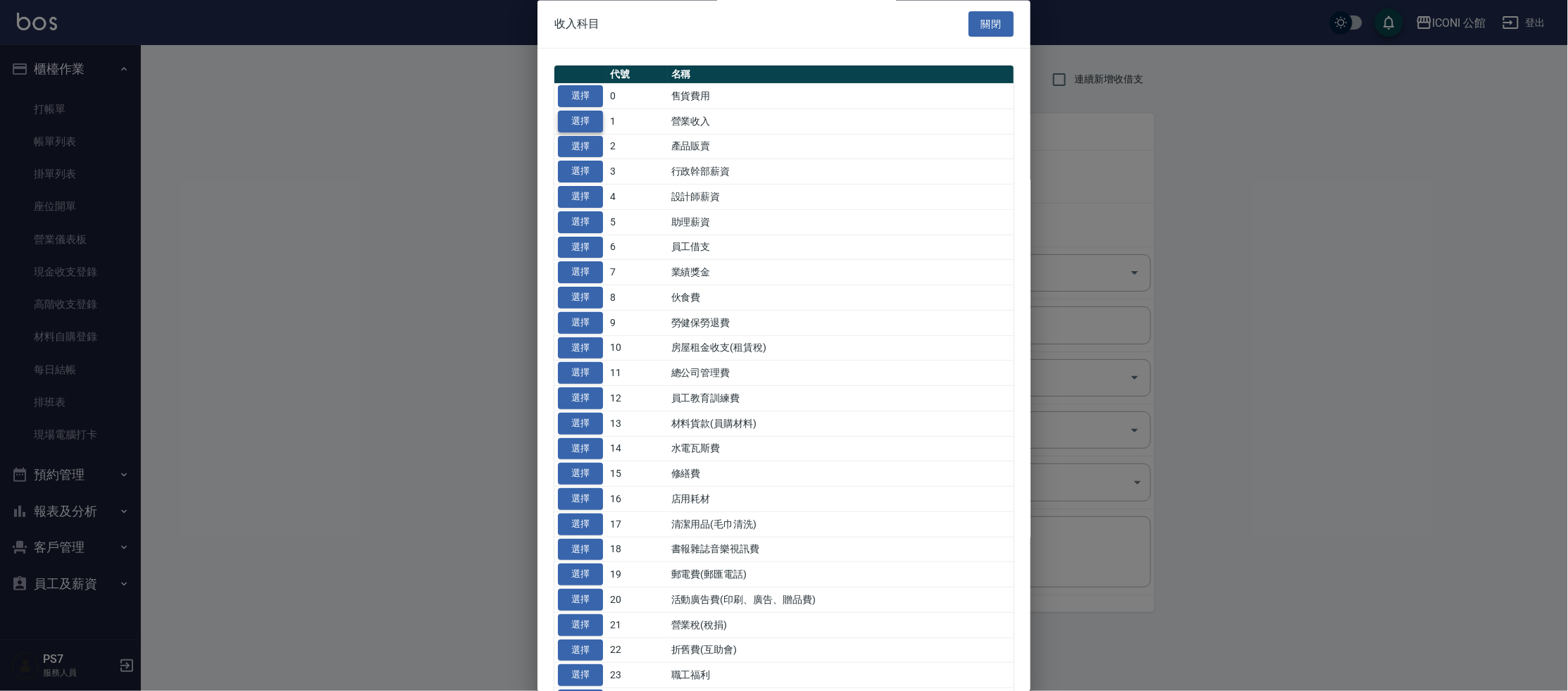
click at [593, 116] on button "選擇" at bounding box center [580, 121] width 46 height 21
type input "1 營業收入"
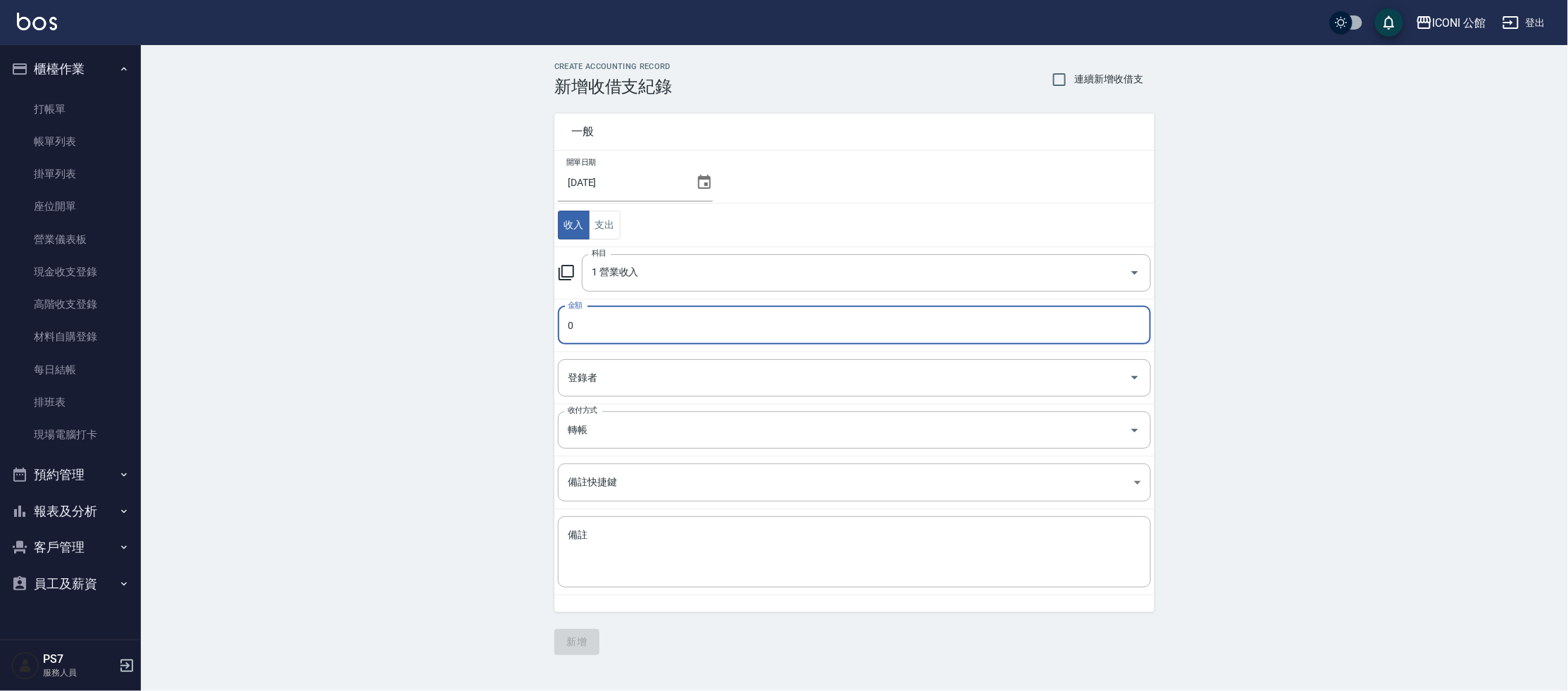
click at [599, 328] on input "0" at bounding box center [854, 325] width 593 height 38
type input "3499"
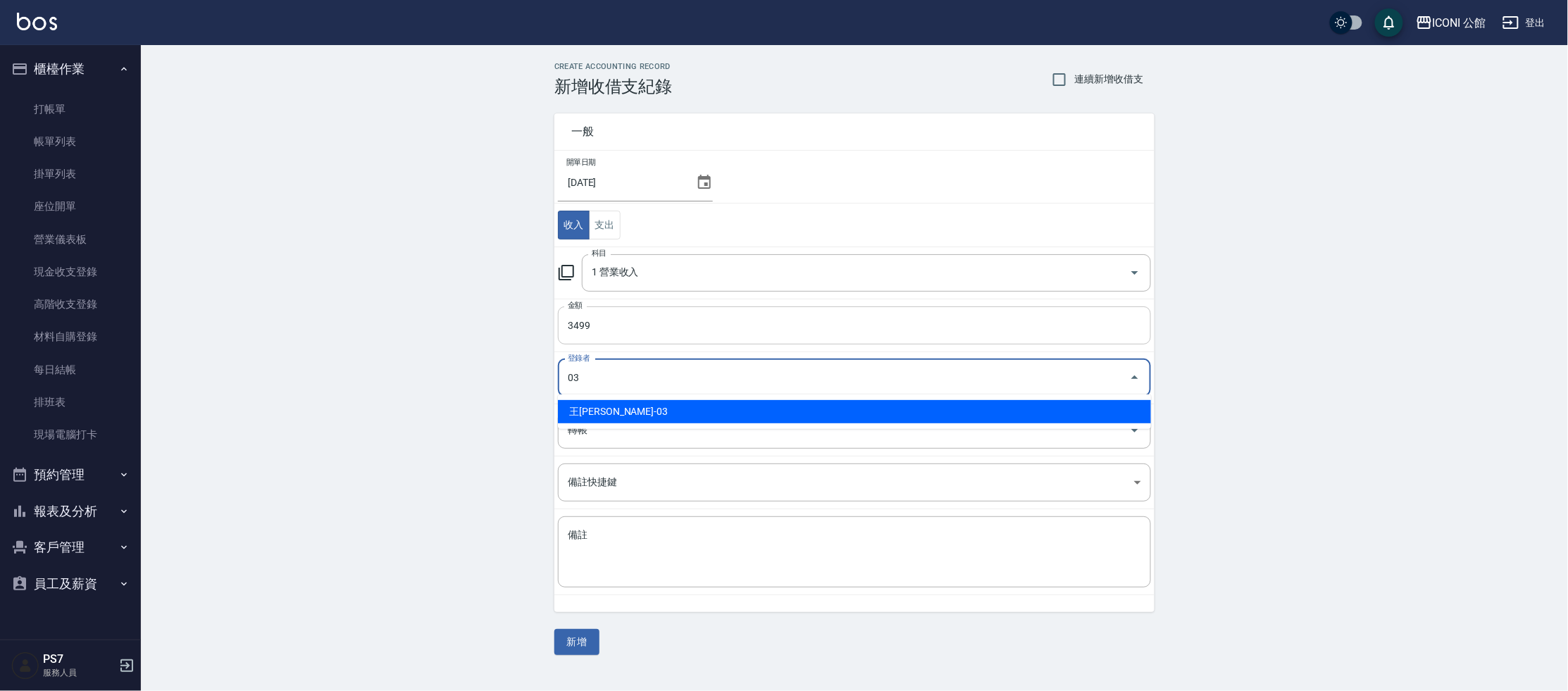
type input "王[PERSON_NAME]-03"
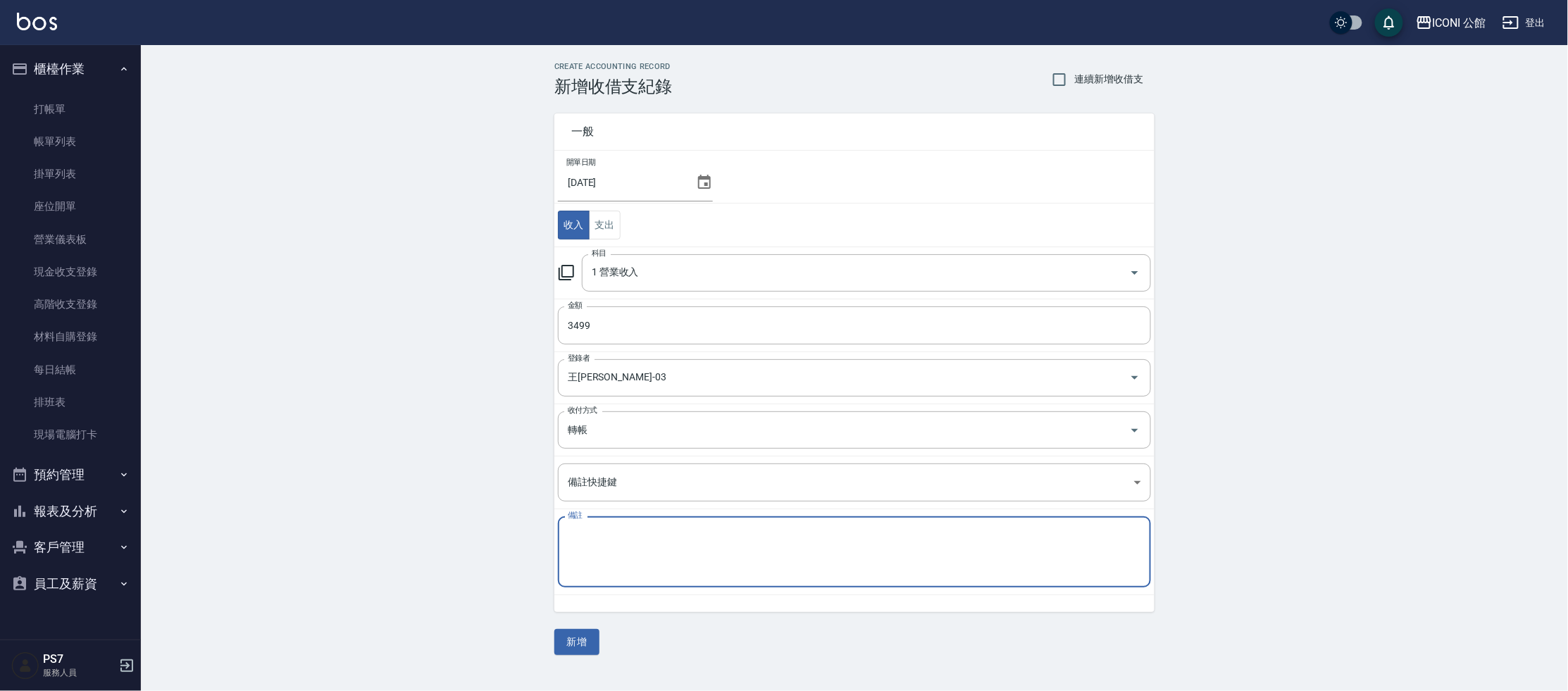
click at [614, 551] on textarea "備註" at bounding box center [854, 552] width 574 height 48
type textarea "8"
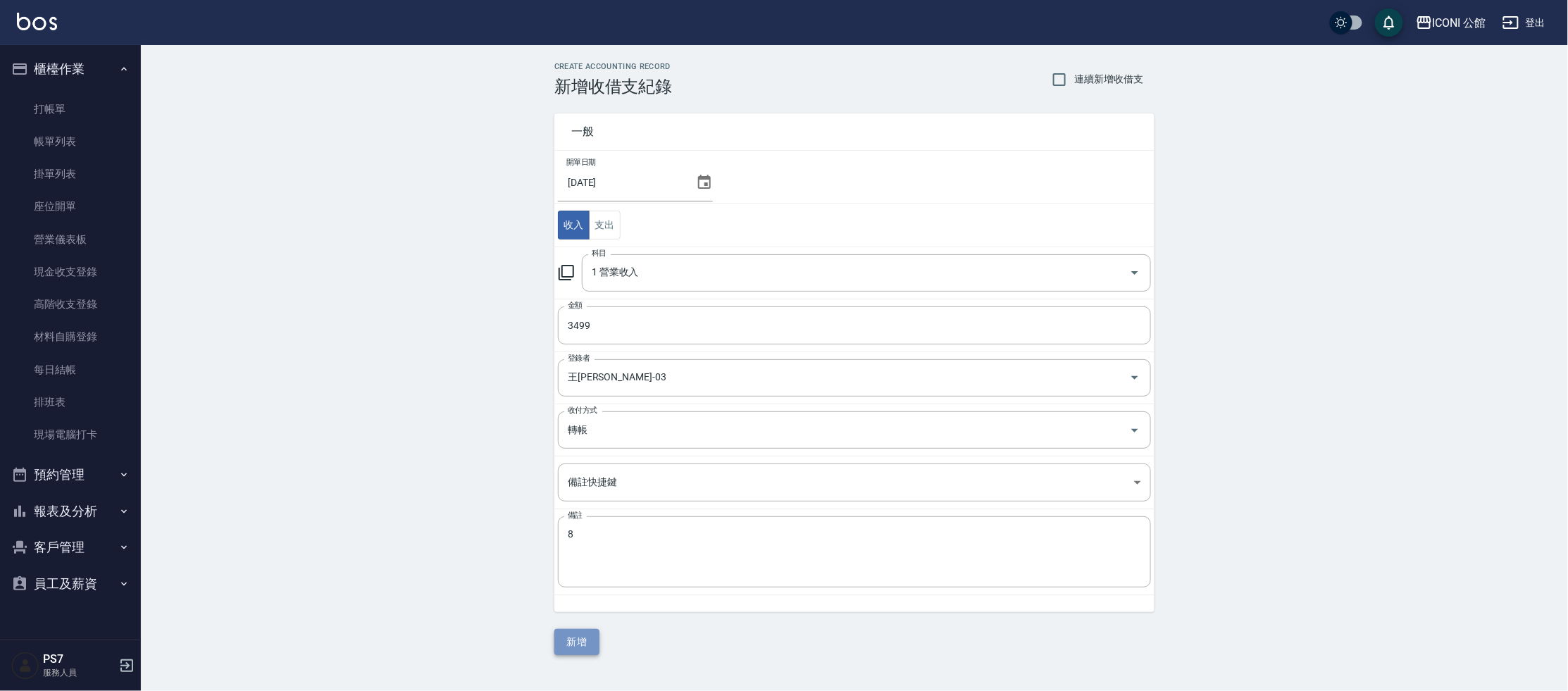
click at [572, 631] on button "新增" at bounding box center [577, 642] width 46 height 26
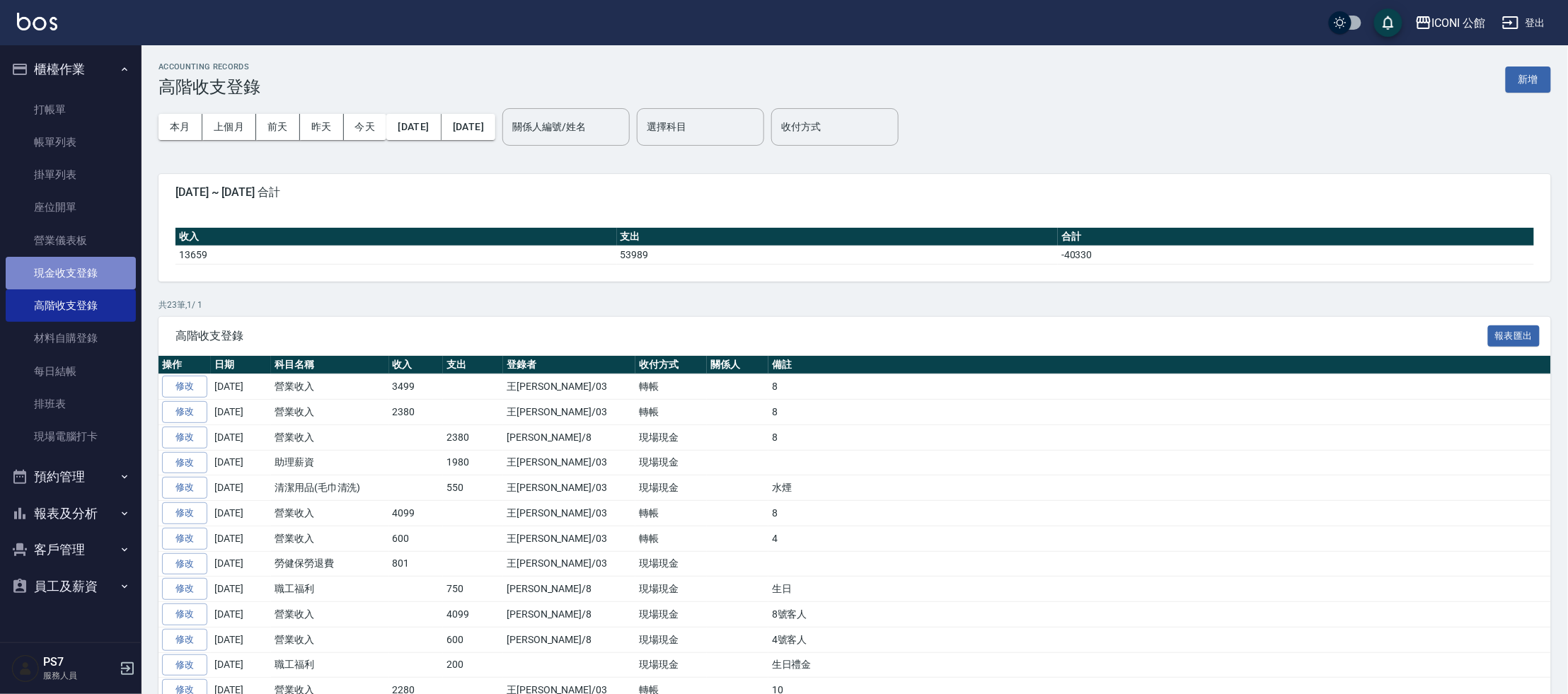
click at [109, 271] on link "現金收支登錄" at bounding box center [71, 273] width 130 height 33
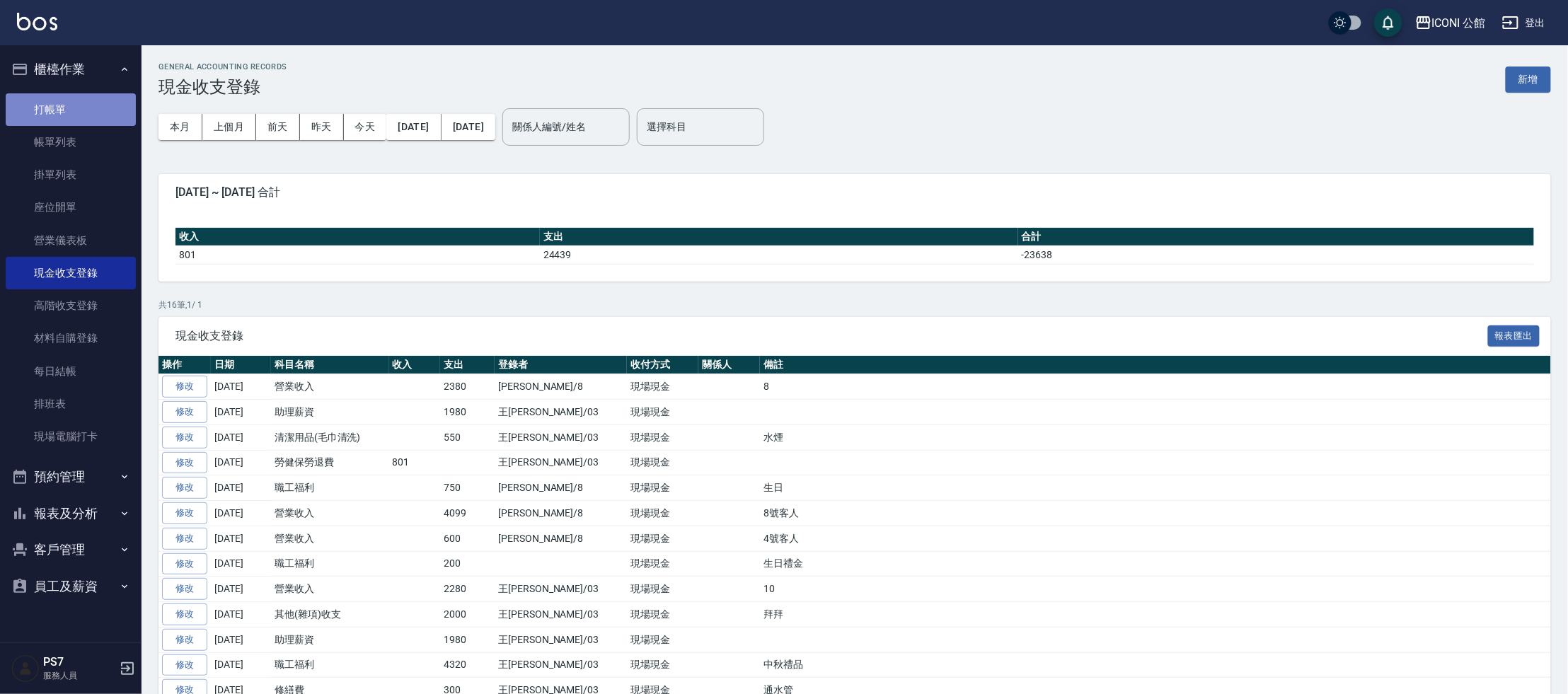
click at [85, 116] on link "打帳單" at bounding box center [71, 109] width 130 height 33
